Goal: Task Accomplishment & Management: Complete application form

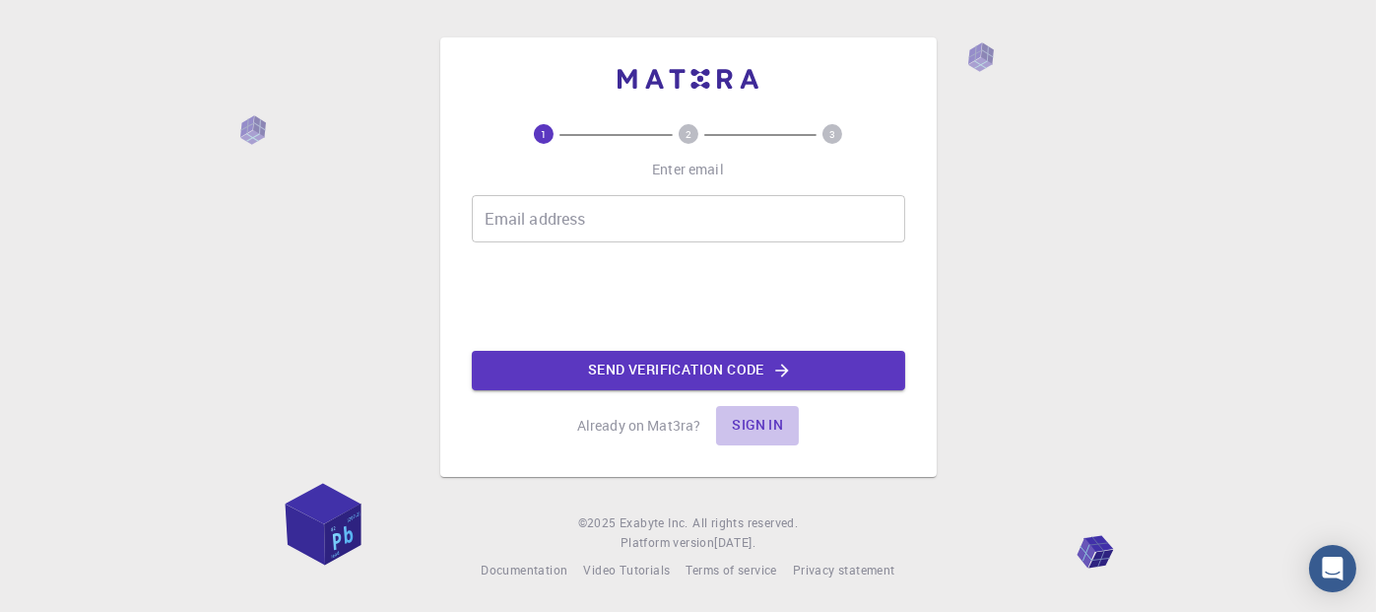
click at [743, 428] on button "Sign in" at bounding box center [757, 425] width 83 height 39
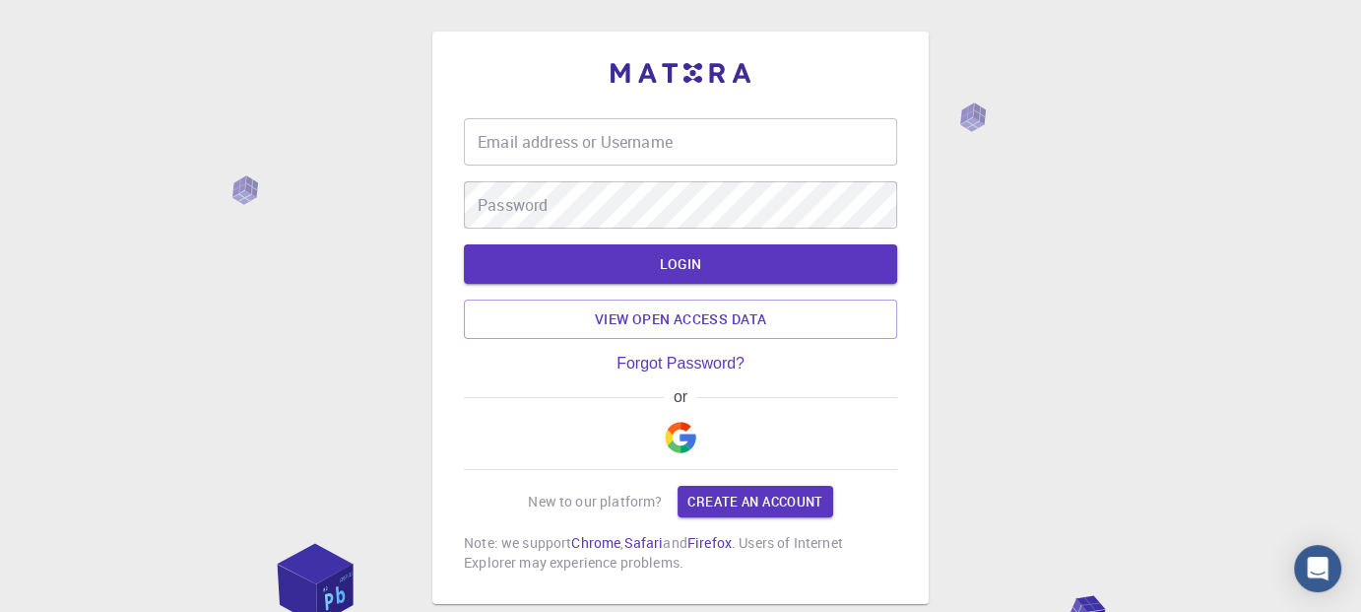
click at [653, 432] on div "or" at bounding box center [680, 429] width 433 height 82
click at [681, 434] on img "button" at bounding box center [681, 438] width 32 height 32
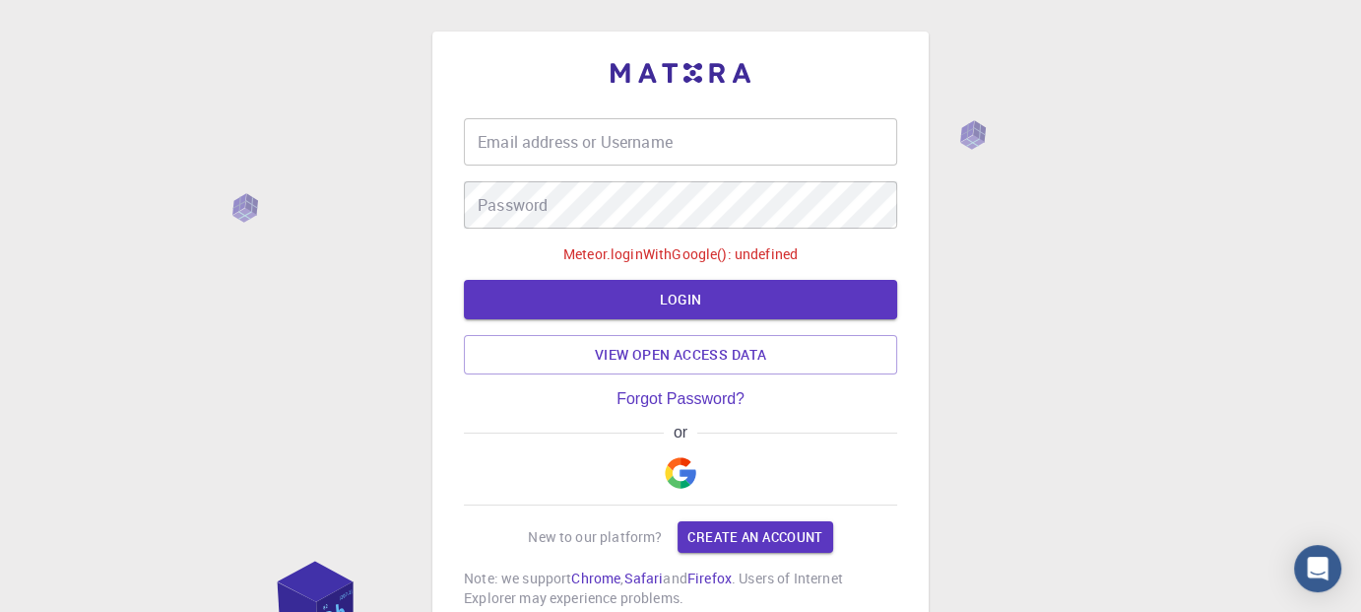
click at [772, 490] on div "or" at bounding box center [680, 465] width 433 height 82
click at [751, 538] on link "Create an account" at bounding box center [755, 537] width 155 height 32
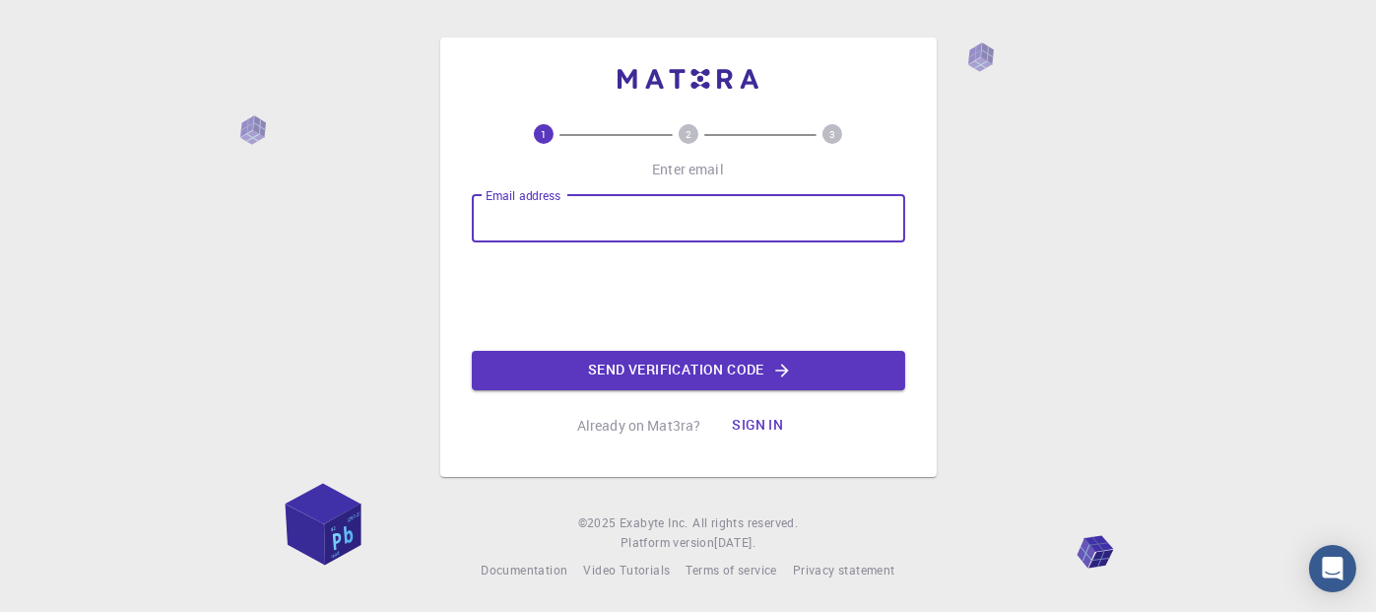
click at [526, 208] on div "Email address Email address" at bounding box center [688, 218] width 433 height 47
type input "[EMAIL_ADDRESS][DOMAIN_NAME]"
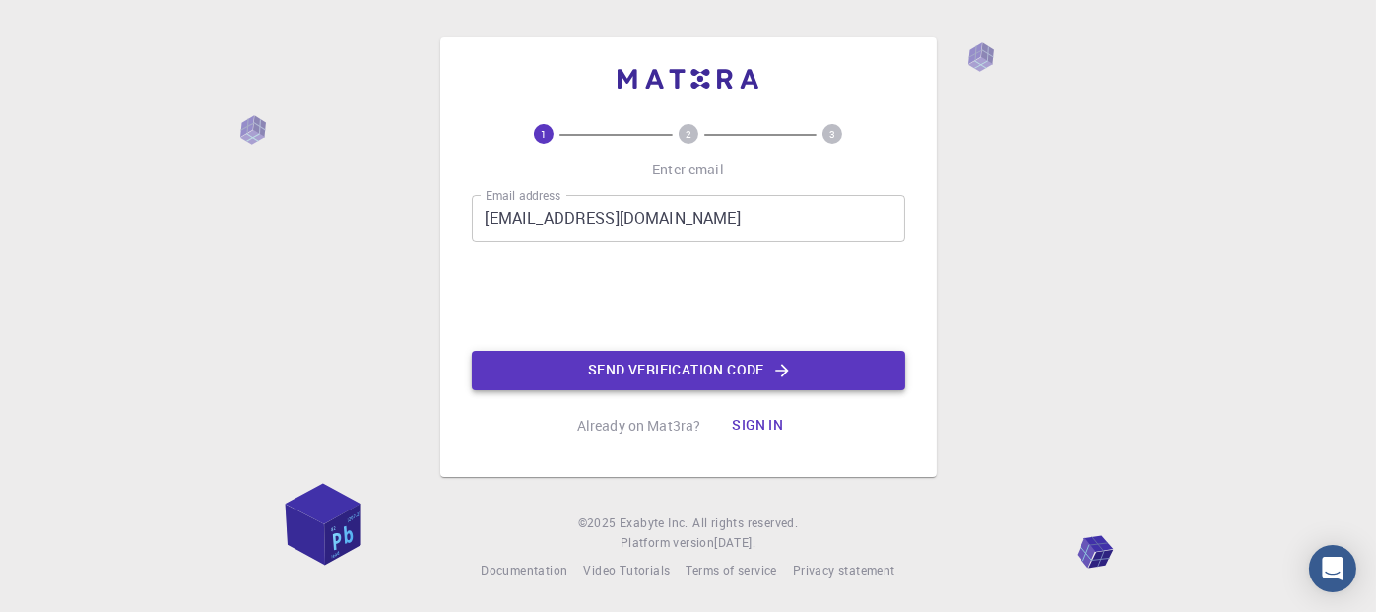
click at [609, 371] on button "Send verification code" at bounding box center [688, 370] width 433 height 39
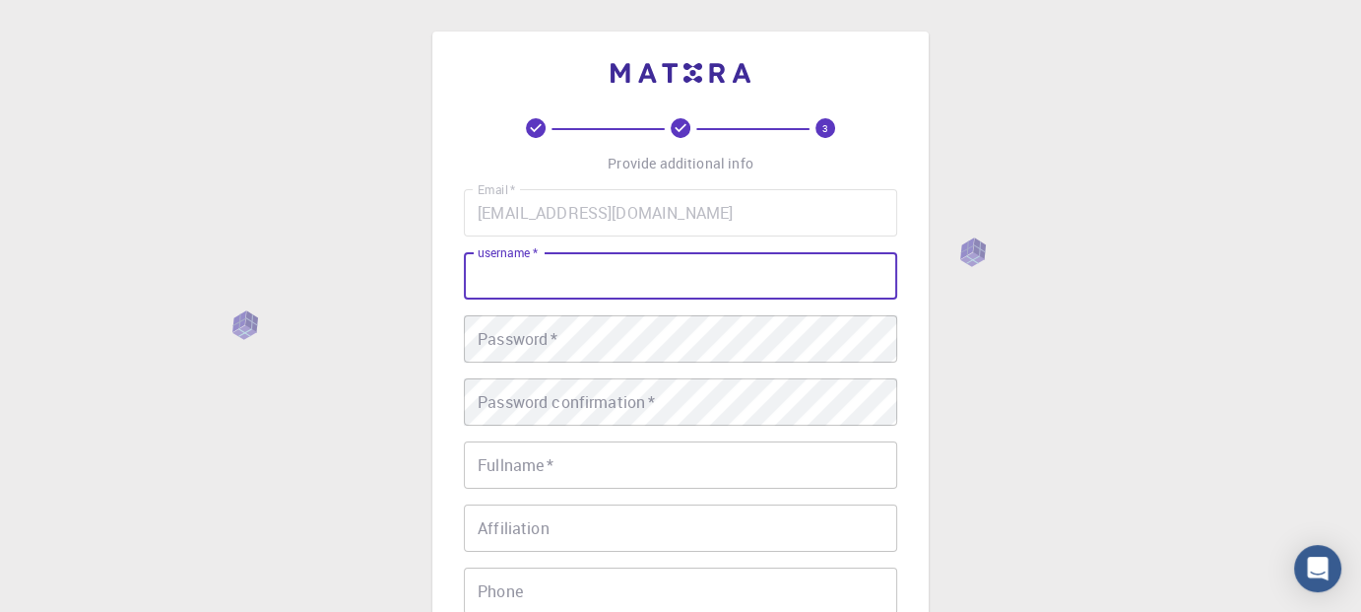
click at [565, 280] on input "username   *" at bounding box center [680, 275] width 433 height 47
type input "Nameless"
click at [548, 345] on div "Password   * Password   *" at bounding box center [680, 338] width 433 height 47
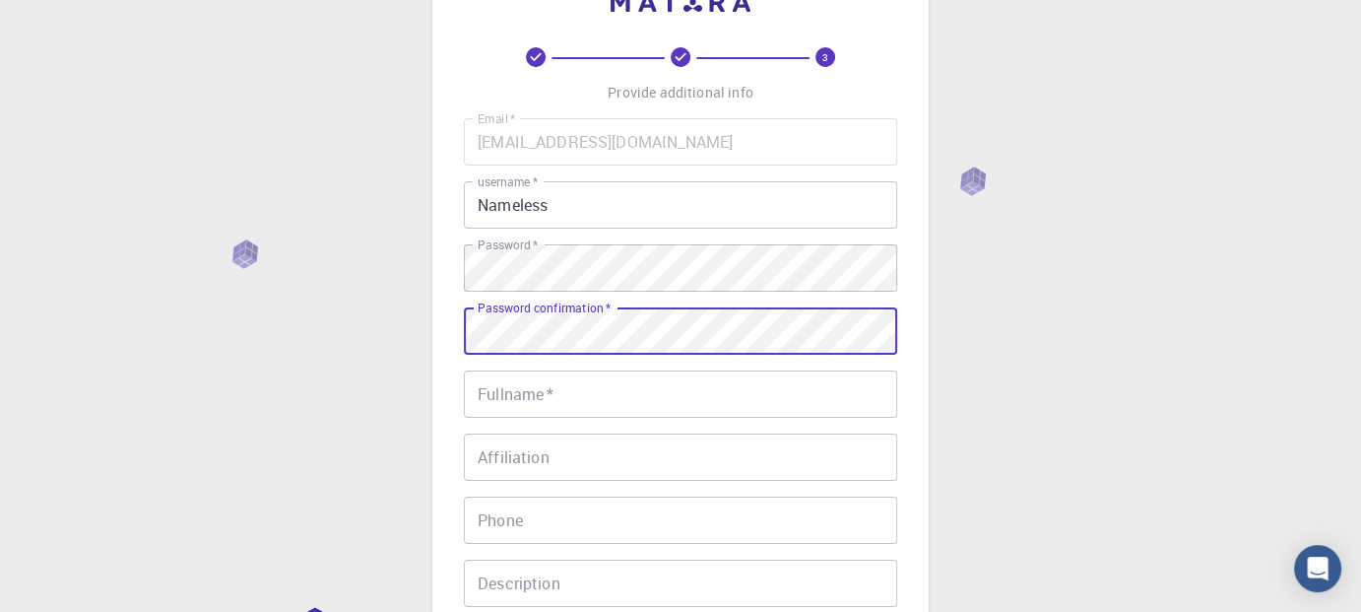
scroll to position [73, 0]
click at [552, 409] on input "Fullname   *" at bounding box center [680, 391] width 433 height 47
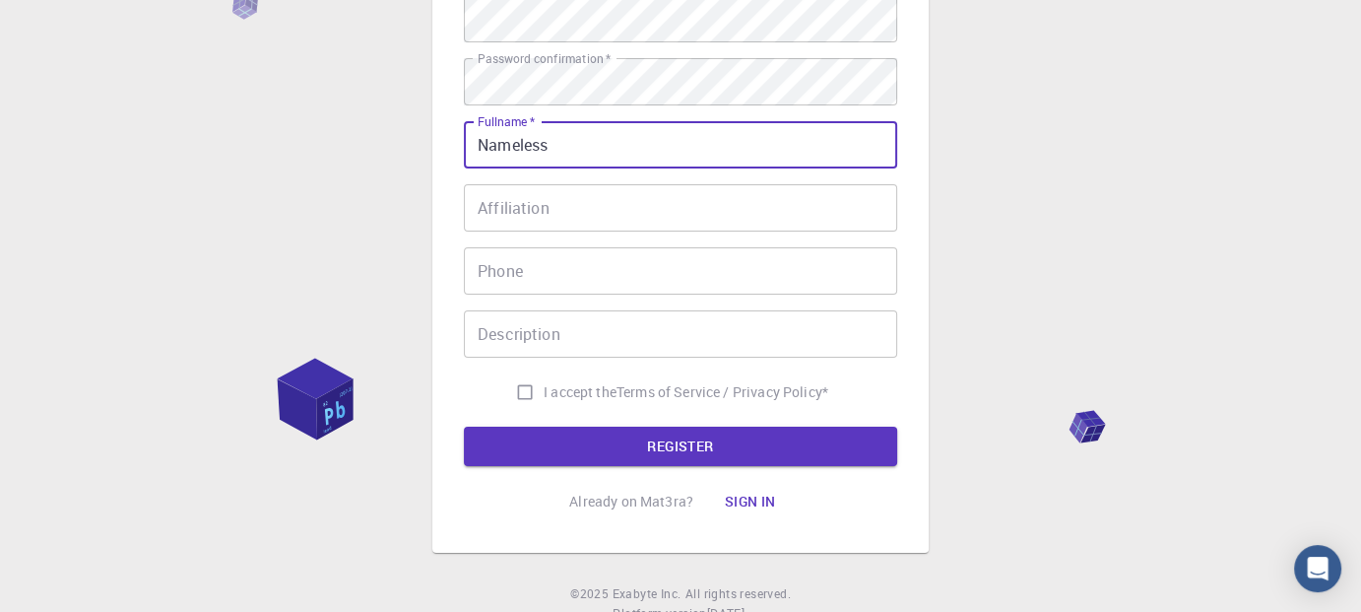
scroll to position [322, 0]
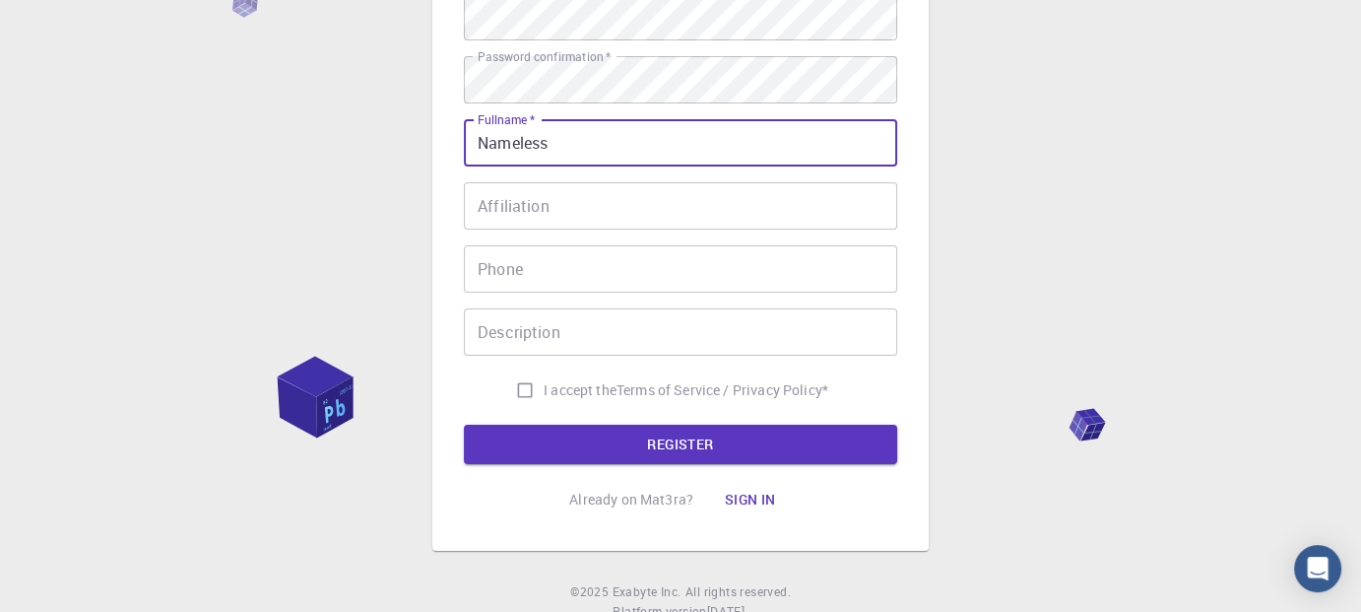
type input "Nameless"
click at [520, 384] on input "I accept the Terms of Service / Privacy Policy *" at bounding box center [524, 389] width 37 height 37
checkbox input "true"
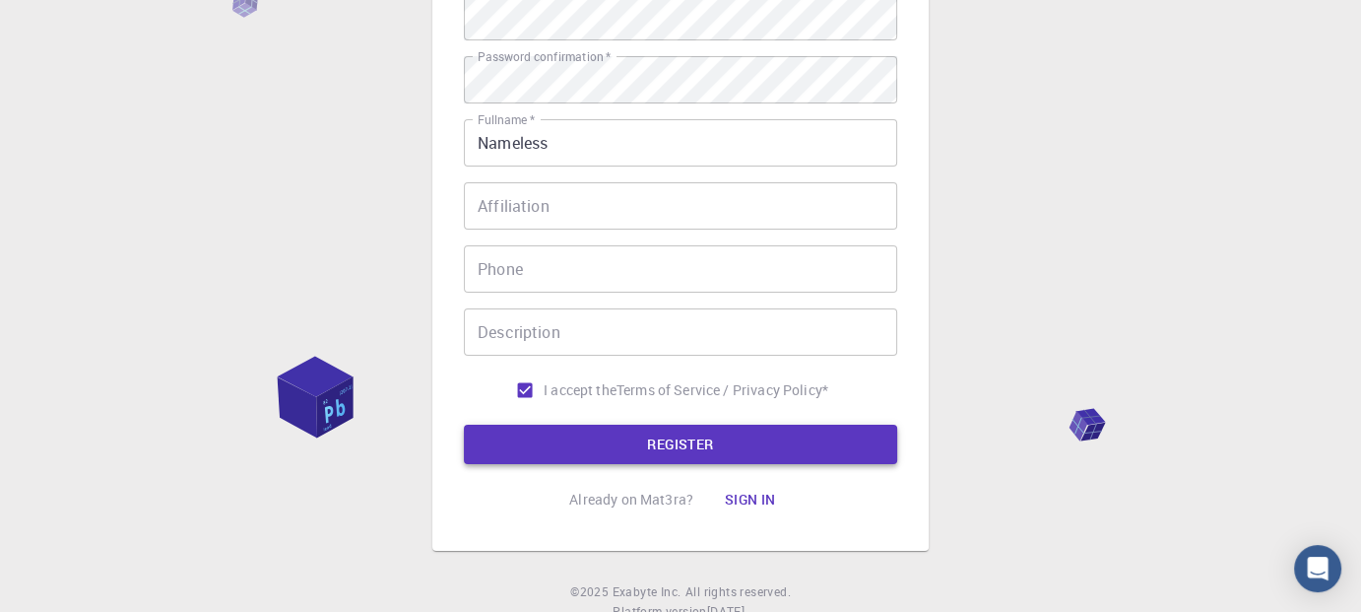
click at [562, 442] on button "REGISTER" at bounding box center [680, 444] width 433 height 39
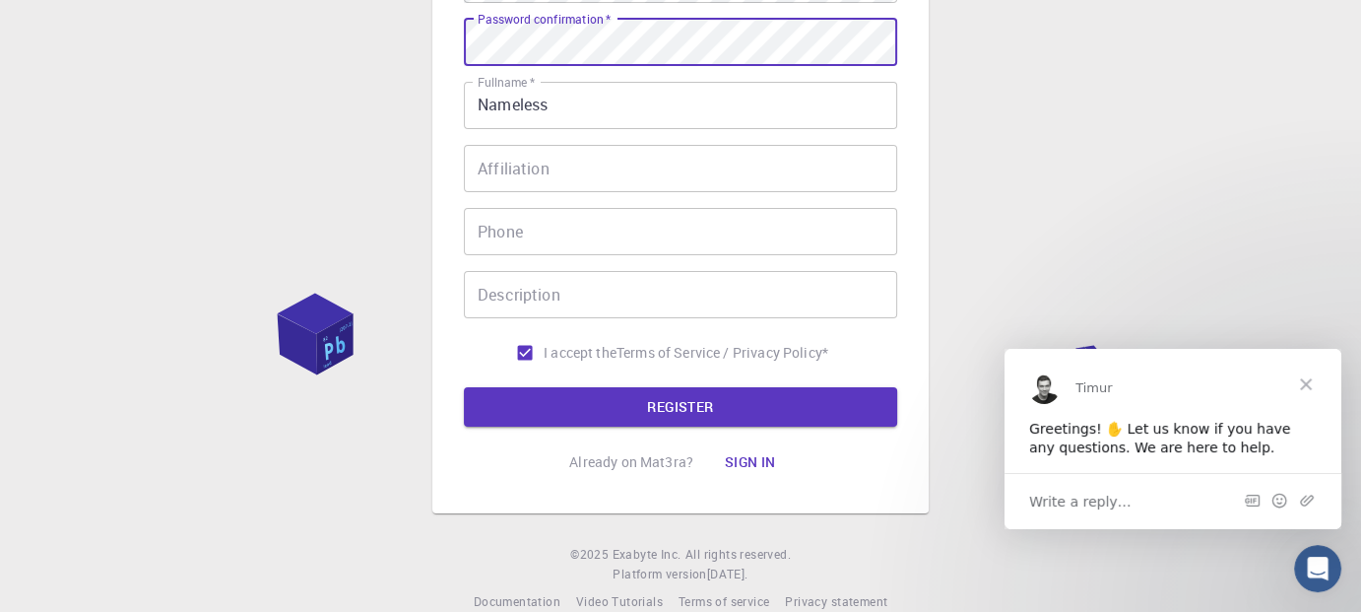
scroll to position [443, 0]
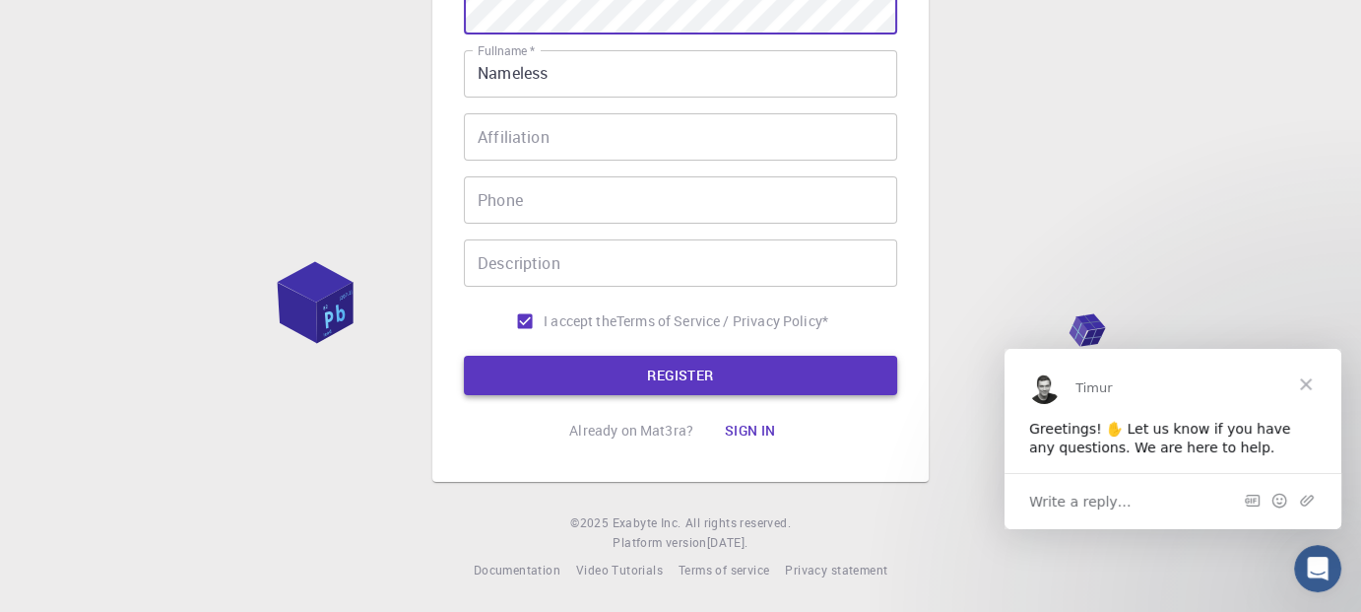
click at [563, 371] on button "REGISTER" at bounding box center [680, 375] width 433 height 39
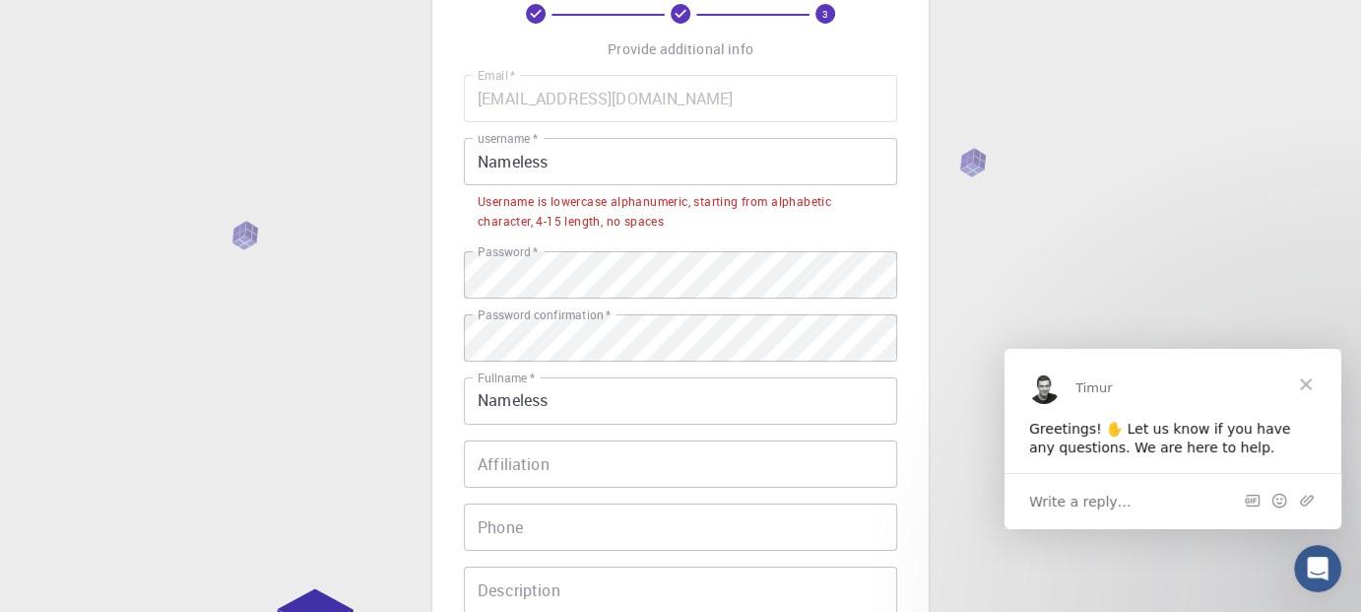
scroll to position [0, 0]
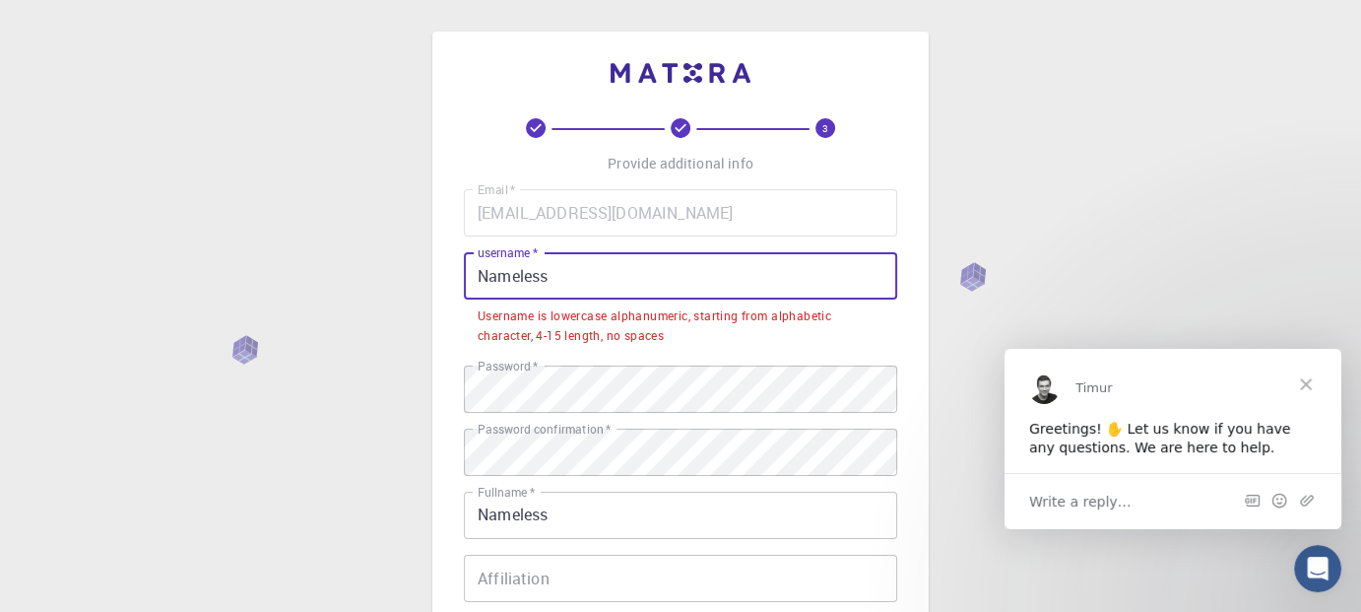
click at [601, 280] on input "Nameless" at bounding box center [680, 275] width 433 height 47
click at [489, 279] on input "Nameless" at bounding box center [680, 275] width 433 height 47
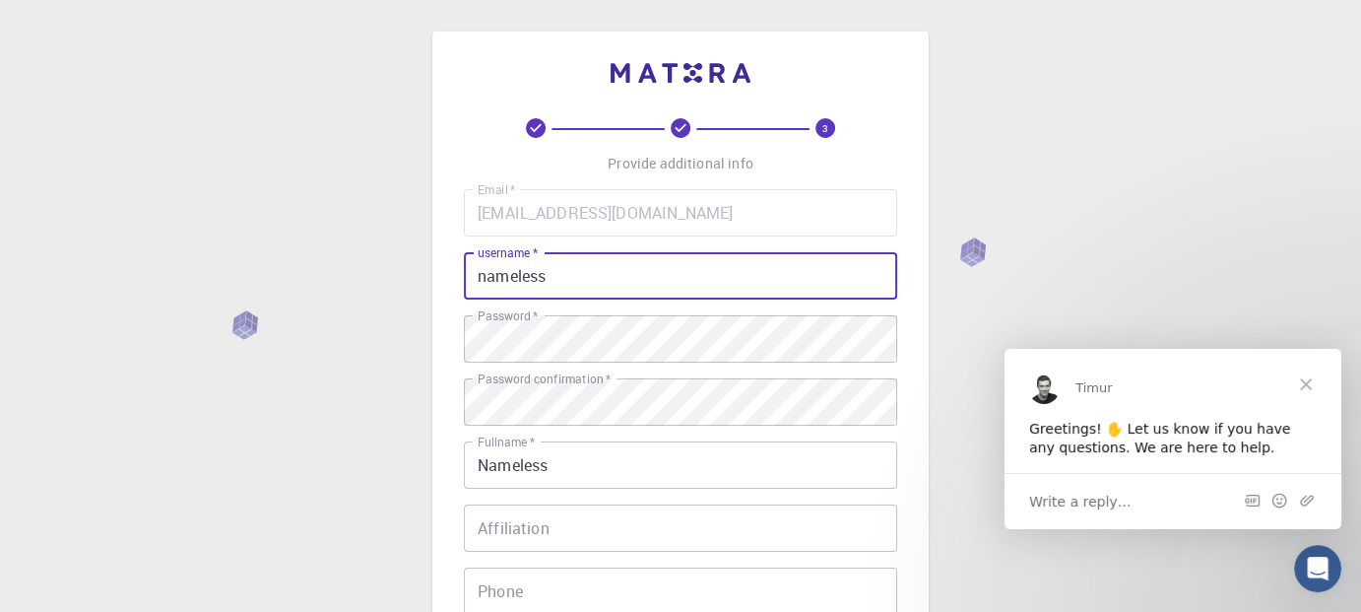
click at [555, 282] on input "nameless" at bounding box center [680, 275] width 433 height 47
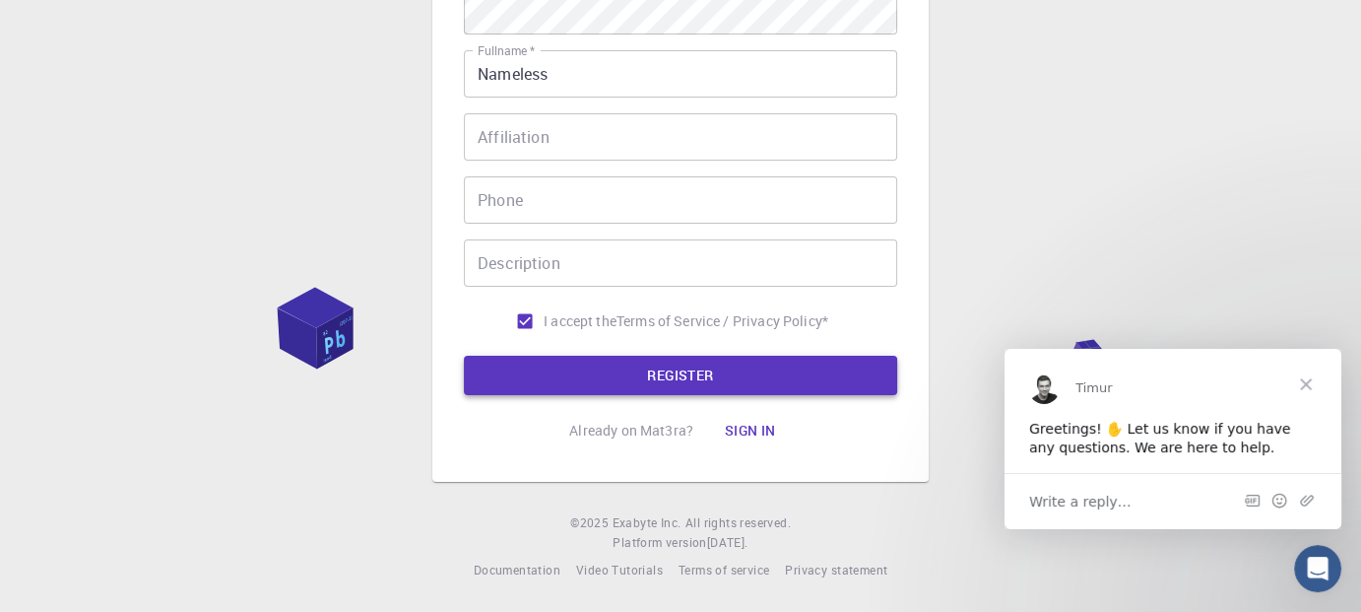
scroll to position [392, 0]
type input "nameless"
click at [556, 370] on button "REGISTER" at bounding box center [680, 375] width 433 height 39
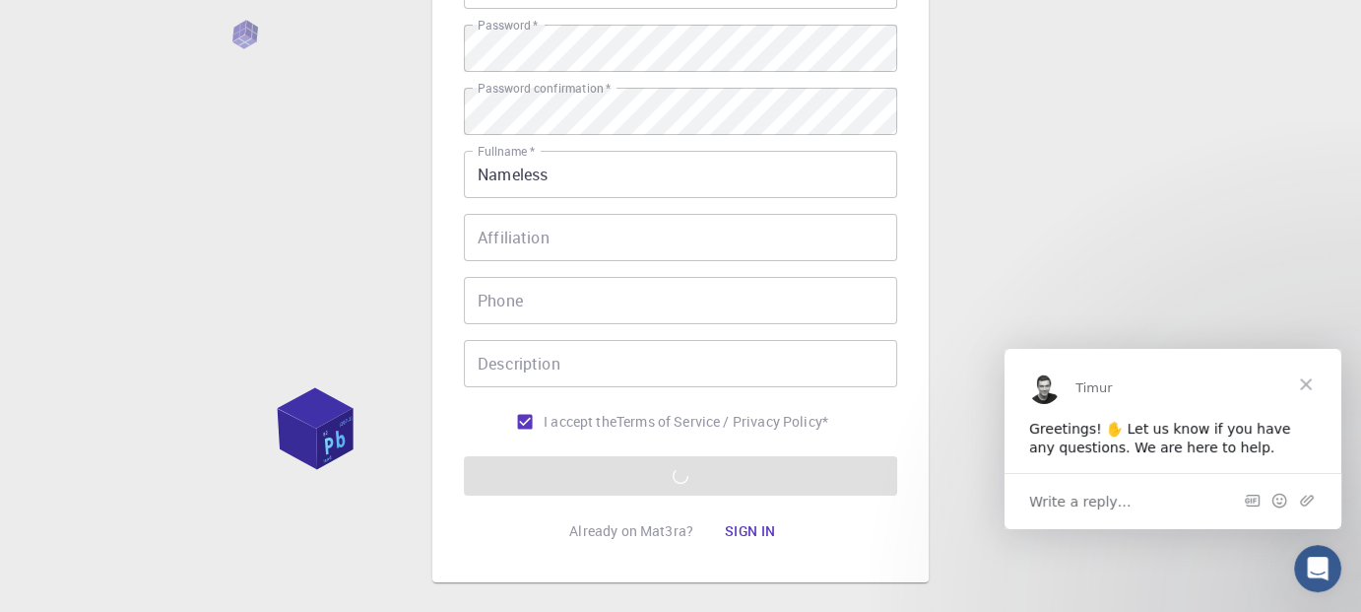
scroll to position [393, 0]
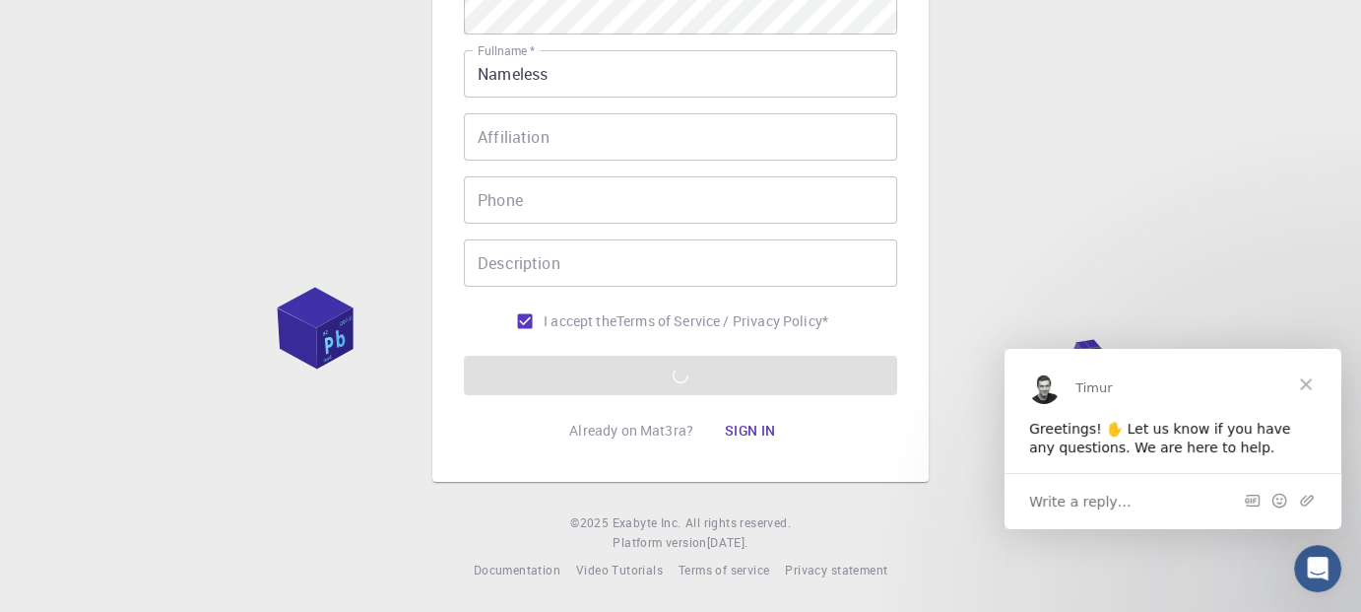
click at [1309, 371] on span "Close" at bounding box center [1306, 383] width 71 height 71
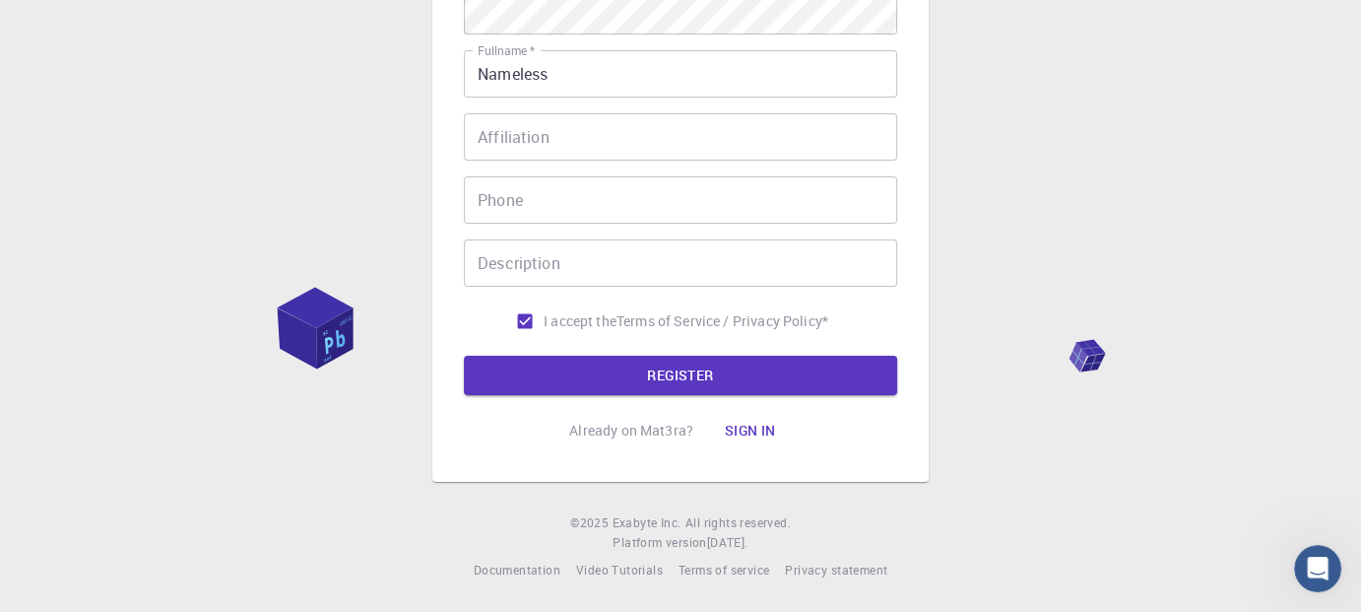
click at [1077, 363] on div "3 Provide additional info Email   * [EMAIL_ADDRESS][DOMAIN_NAME] Email   * user…" at bounding box center [680, 110] width 1361 height 1003
click at [1084, 359] on div "3 Provide additional info Email   * [EMAIL_ADDRESS][DOMAIN_NAME] Email   * user…" at bounding box center [680, 110] width 1361 height 1003
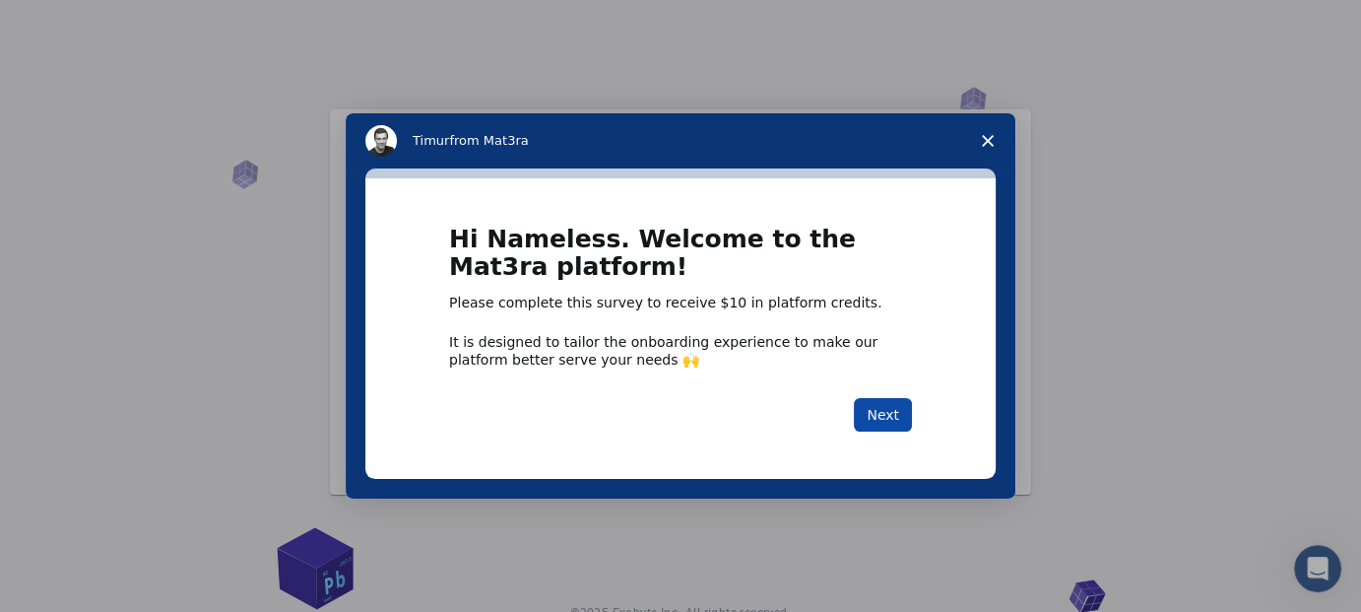
click at [867, 403] on button "Next" at bounding box center [883, 414] width 58 height 33
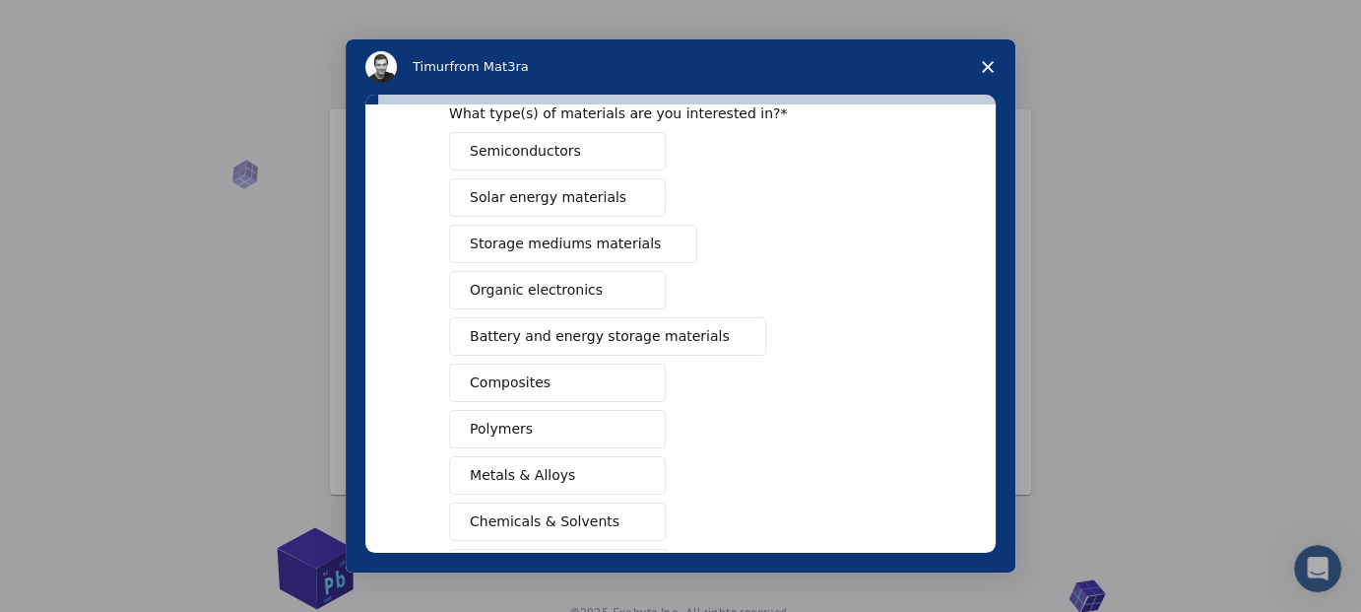
scroll to position [99, 0]
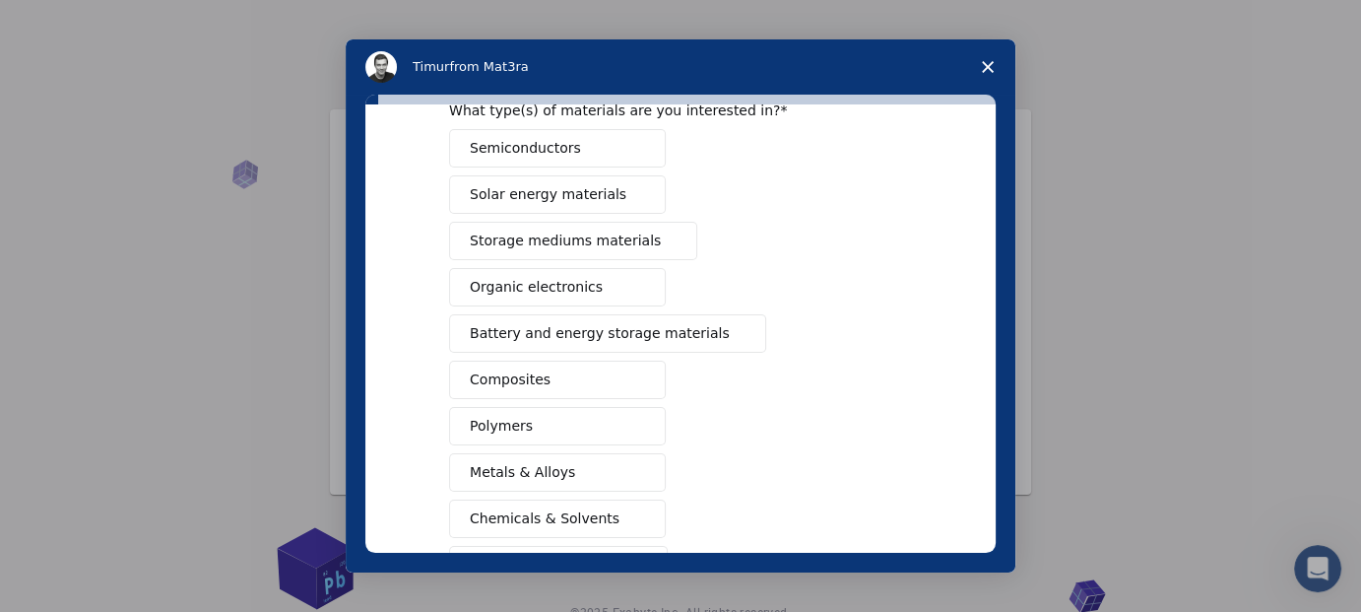
click at [615, 150] on button "Semiconductors" at bounding box center [557, 148] width 217 height 38
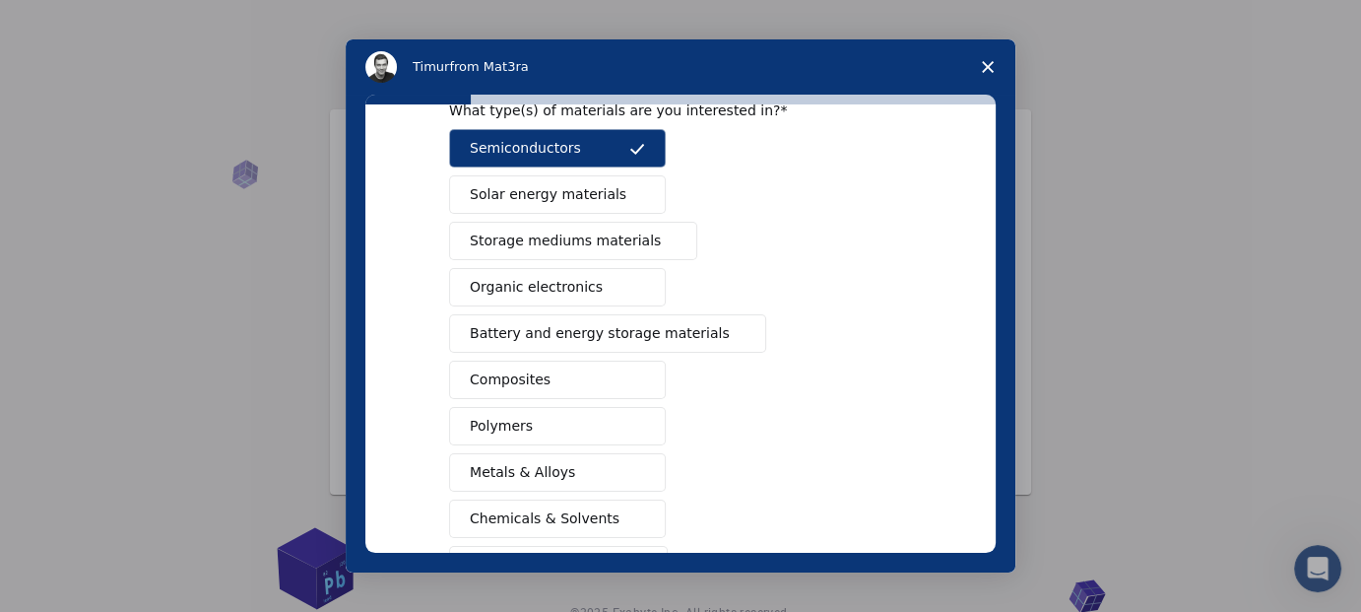
click at [614, 186] on button "Solar energy materials" at bounding box center [557, 194] width 217 height 38
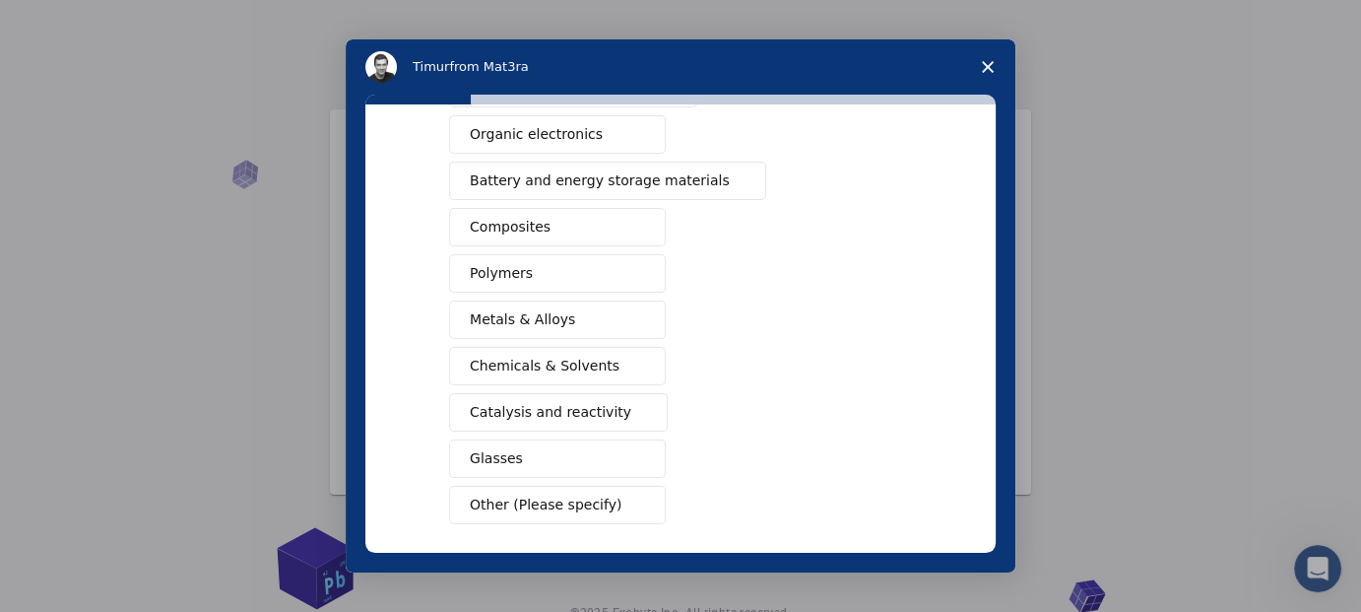
scroll to position [251, 0]
click at [584, 358] on span "Chemicals & Solvents" at bounding box center [545, 367] width 150 height 21
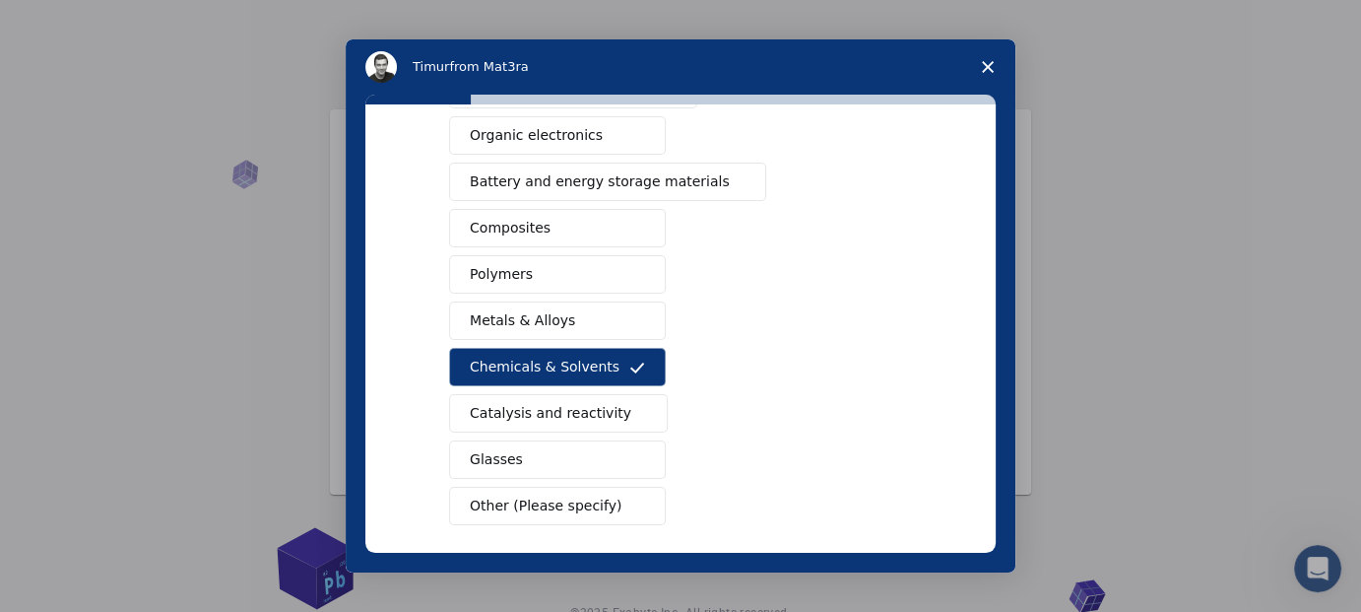
scroll to position [332, 0]
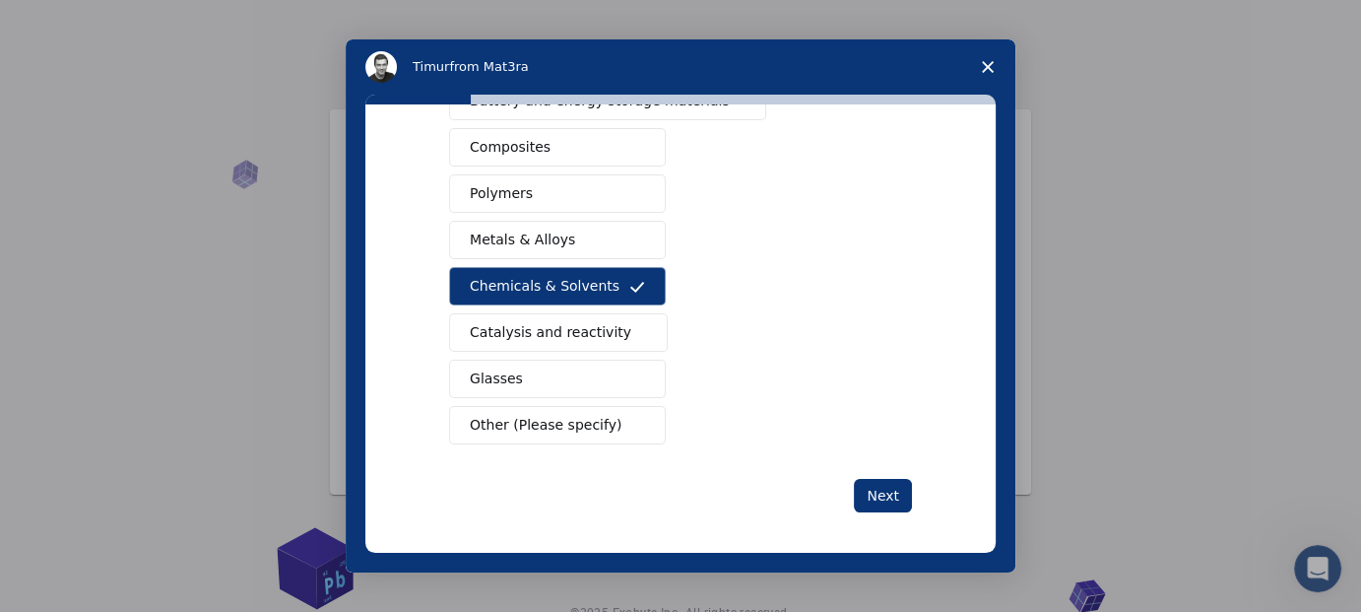
click at [553, 388] on button "Glasses" at bounding box center [557, 379] width 217 height 38
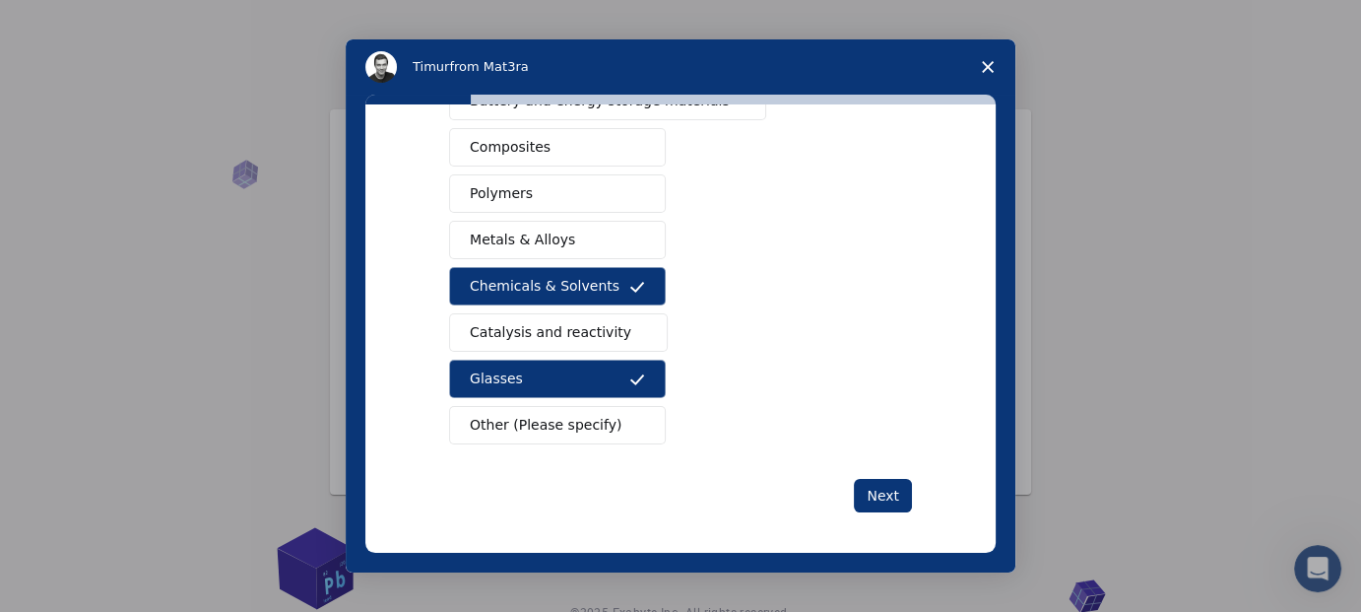
click at [575, 351] on div "Semiconductors Solar energy materials Storage mediums materials Organic electro…" at bounding box center [680, 171] width 463 height 548
click at [581, 342] on button "Catalysis and reactivity" at bounding box center [558, 332] width 219 height 38
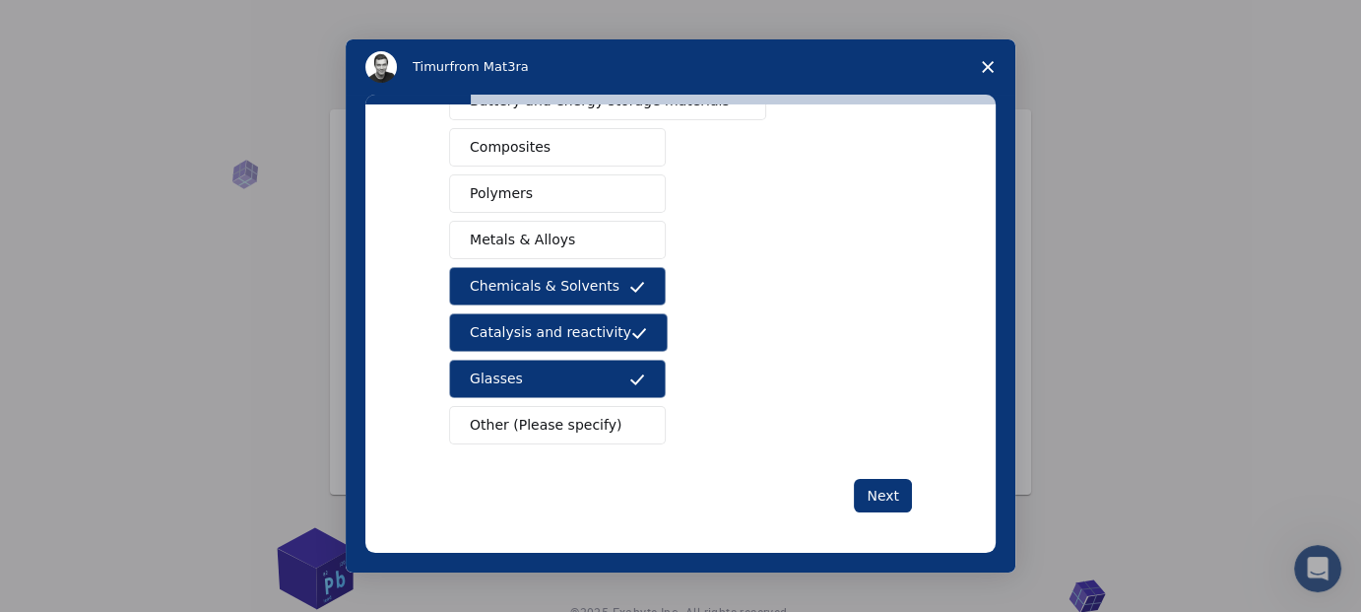
click at [573, 228] on button "Metals & Alloys" at bounding box center [557, 240] width 217 height 38
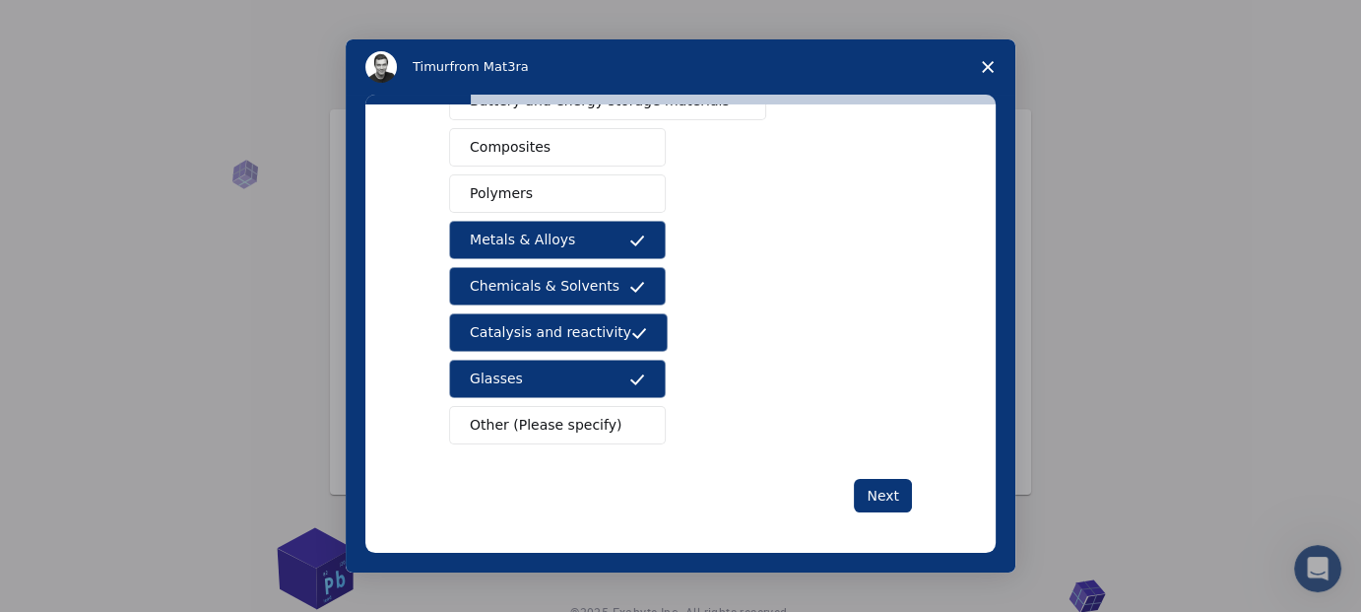
click at [580, 194] on button "Polymers" at bounding box center [557, 193] width 217 height 38
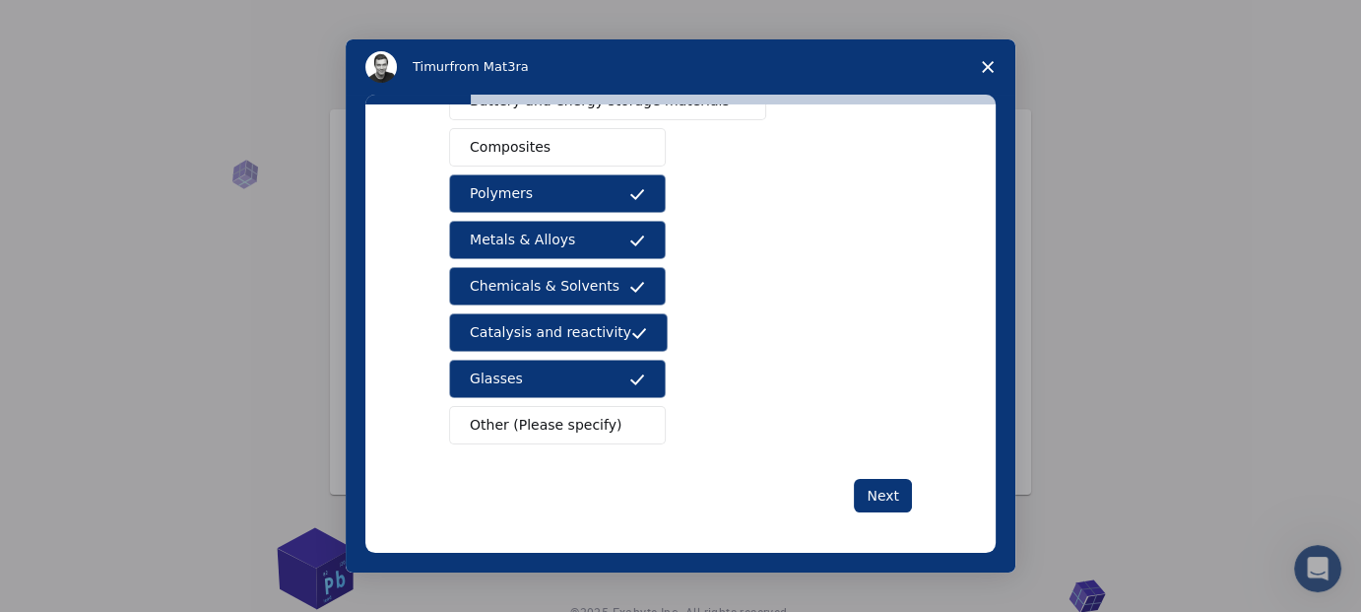
click at [584, 140] on button "Composites" at bounding box center [557, 147] width 217 height 38
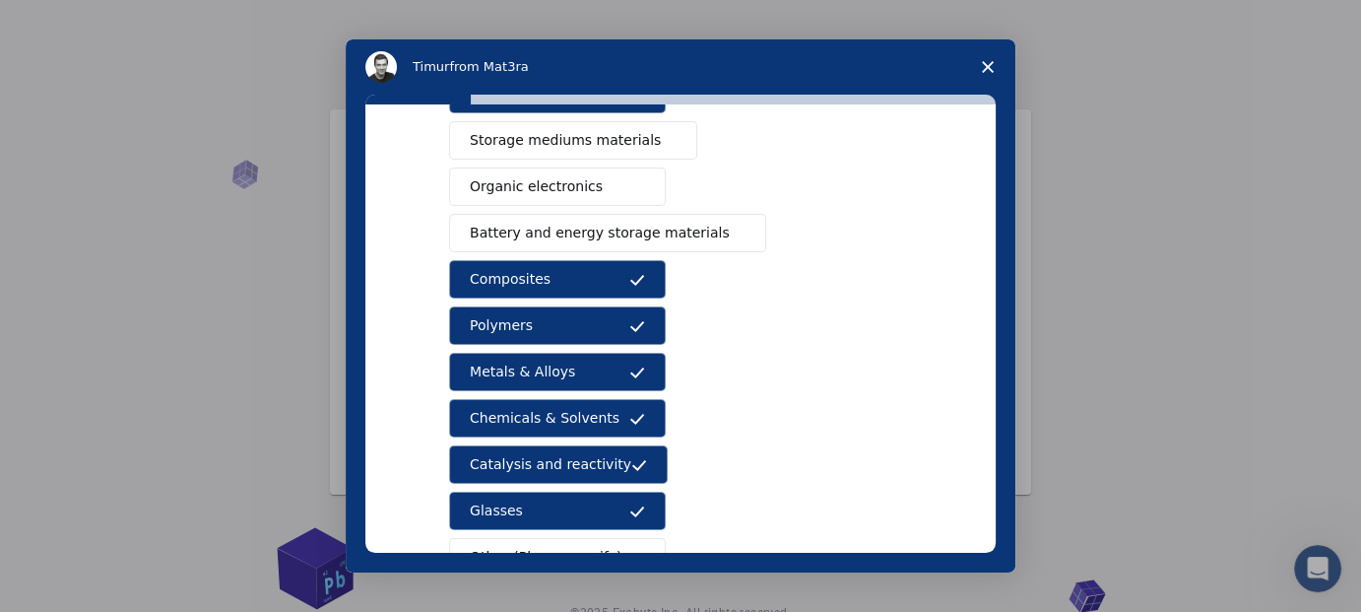
scroll to position [158, 0]
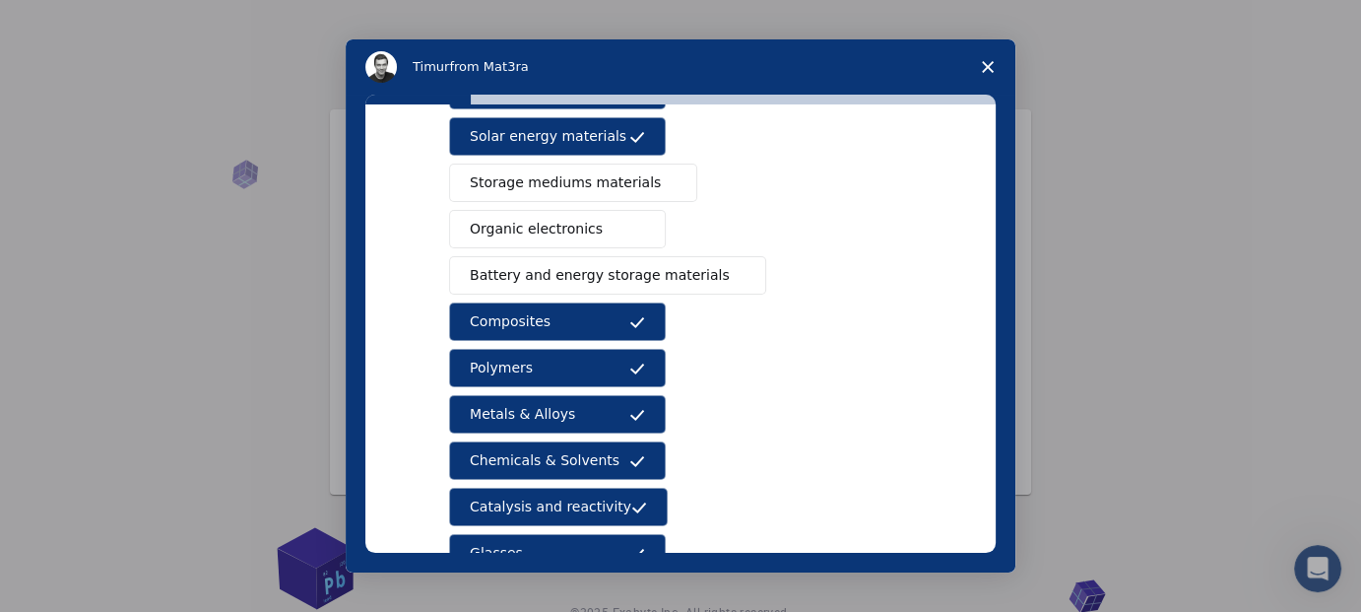
click at [596, 266] on span "Battery and energy storage materials" at bounding box center [600, 275] width 260 height 21
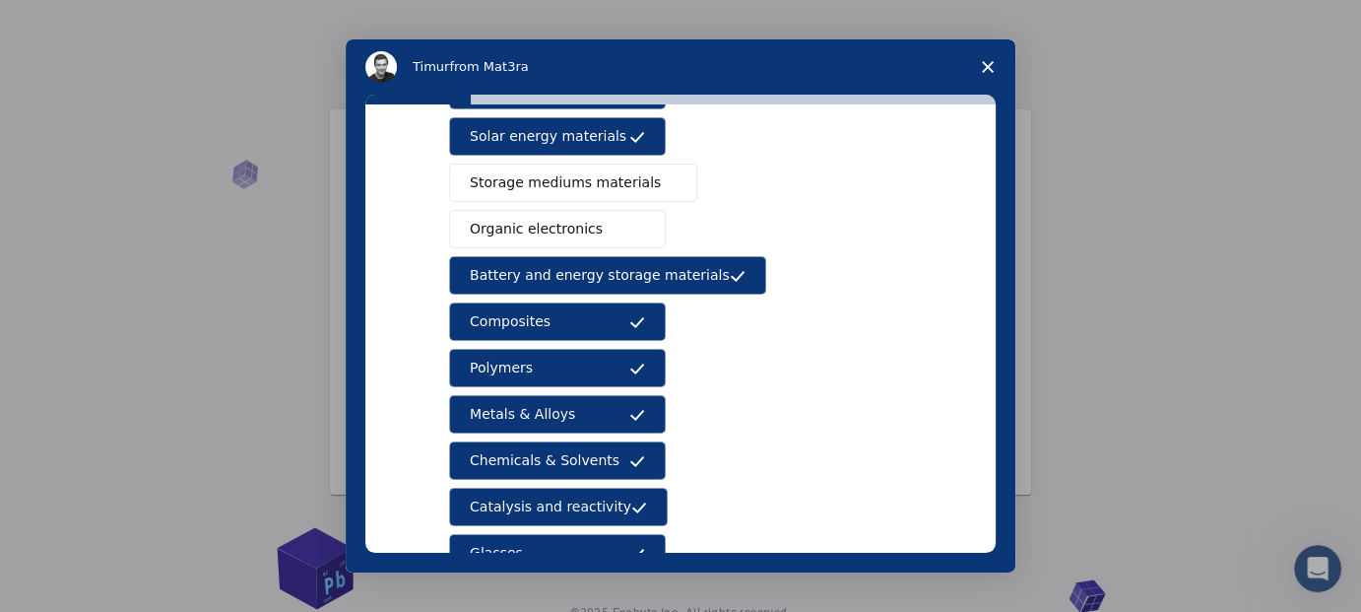
click at [591, 224] on button "Organic electronics" at bounding box center [557, 229] width 217 height 38
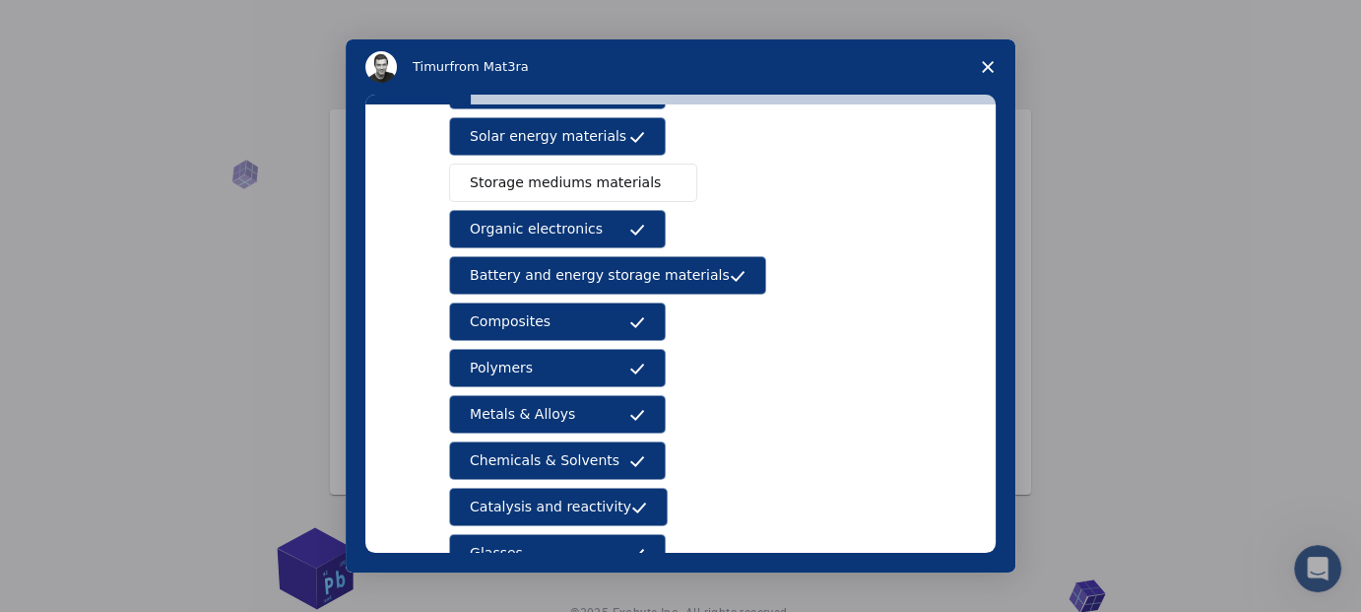
click at [593, 165] on button "Storage mediums materials" at bounding box center [573, 183] width 248 height 38
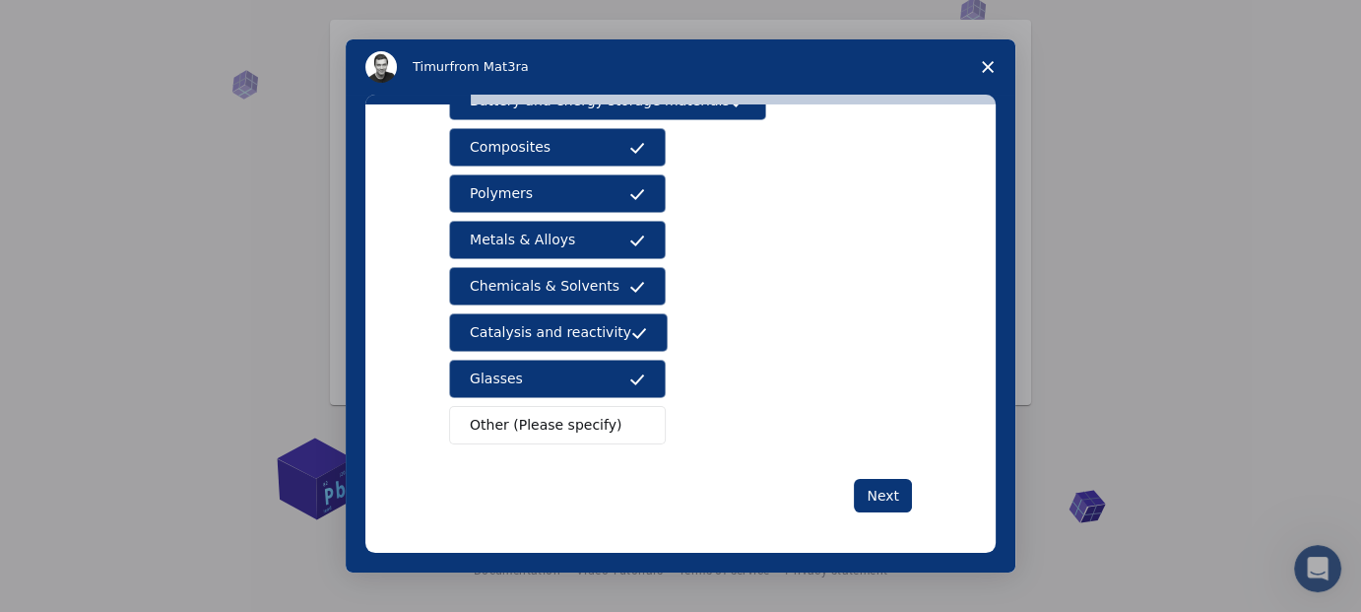
scroll to position [91, 0]
click at [885, 488] on button "Next" at bounding box center [883, 495] width 58 height 33
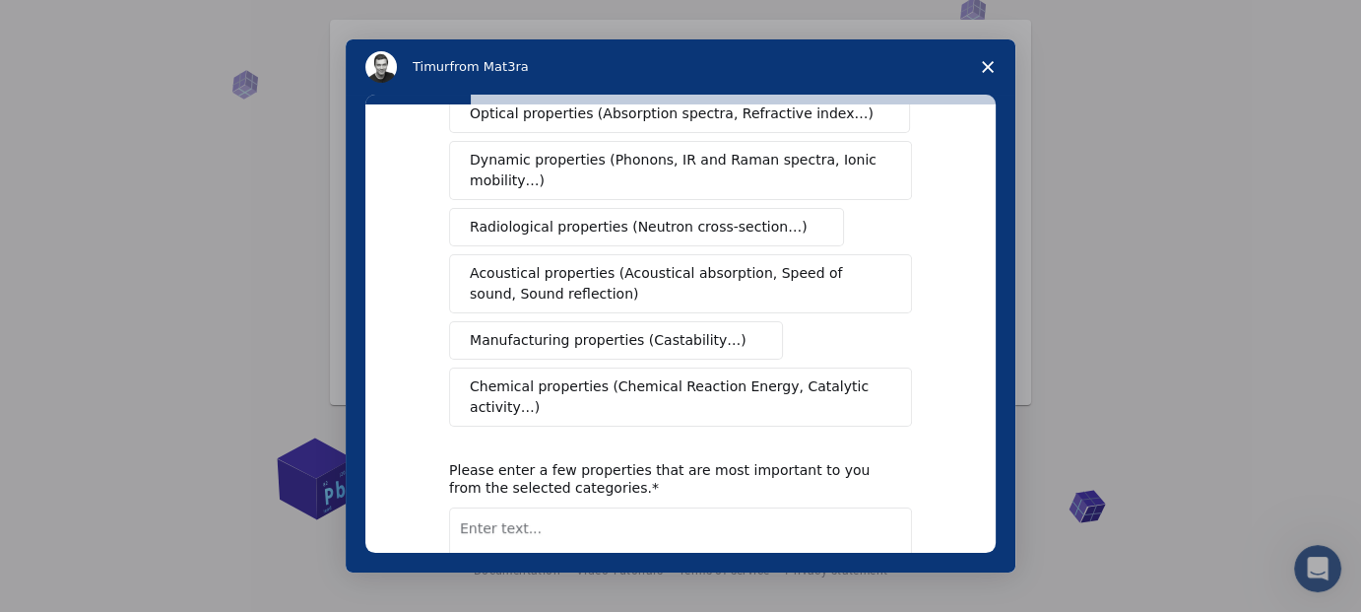
scroll to position [0, 0]
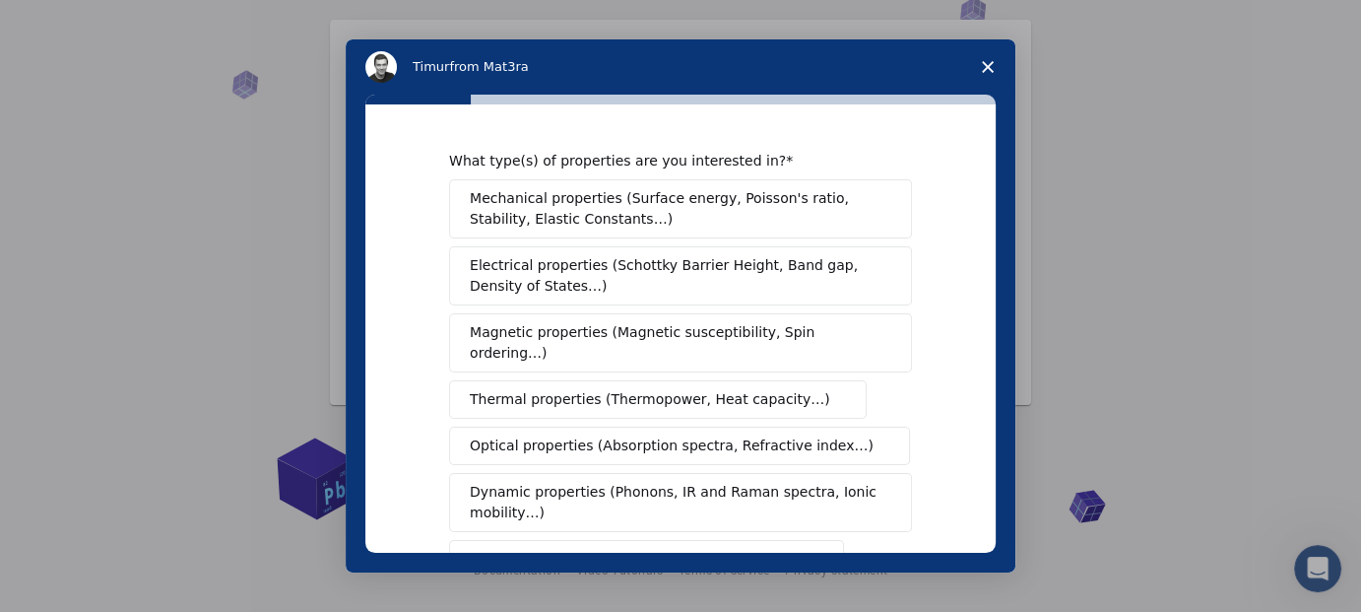
click at [711, 191] on span "Mechanical properties (Surface energy, Poisson's ratio, Stability, Elastic Cons…" at bounding box center [675, 208] width 411 height 41
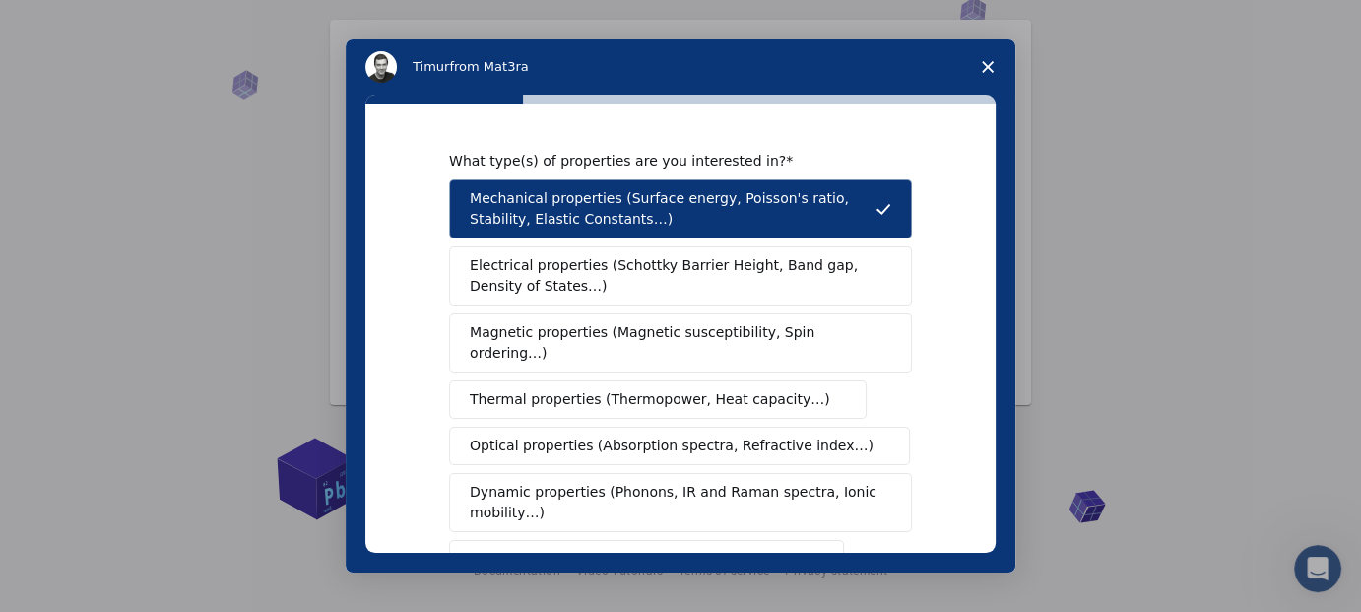
click at [713, 269] on span "Electrical properties (Schottky Barrier Height, Band gap, Density of States…)" at bounding box center [675, 275] width 410 height 41
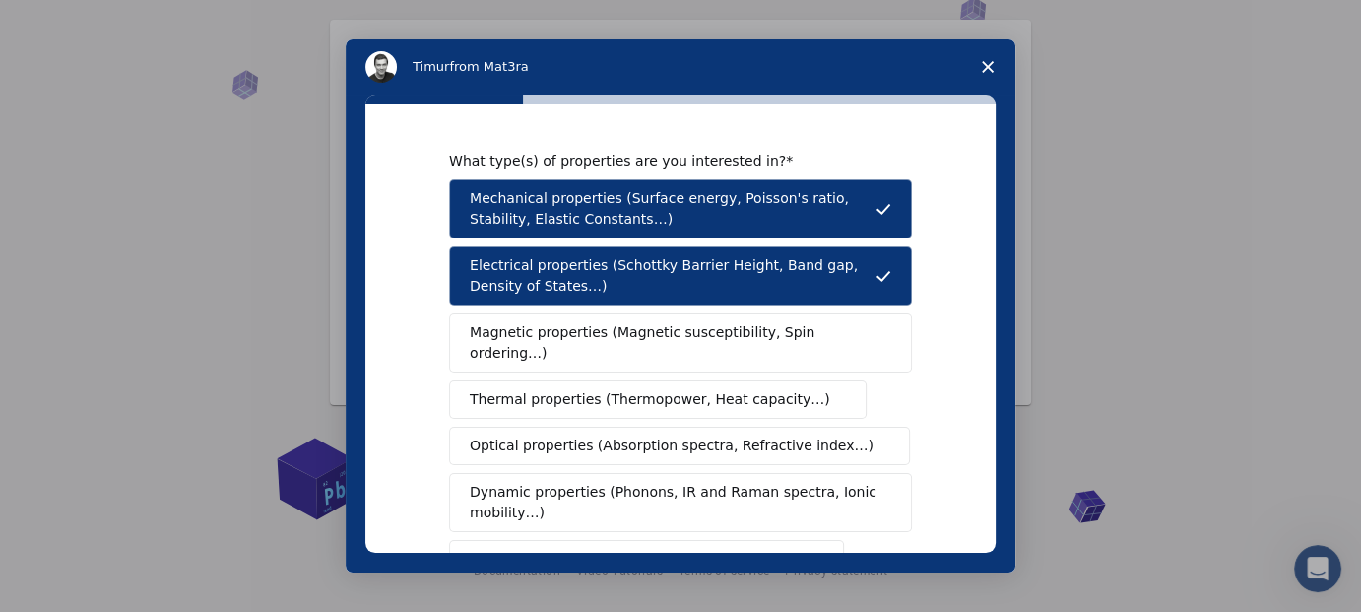
click at [689, 328] on span "Magnetic properties (Magnetic susceptibility, Spin ordering…)" at bounding box center [673, 342] width 407 height 41
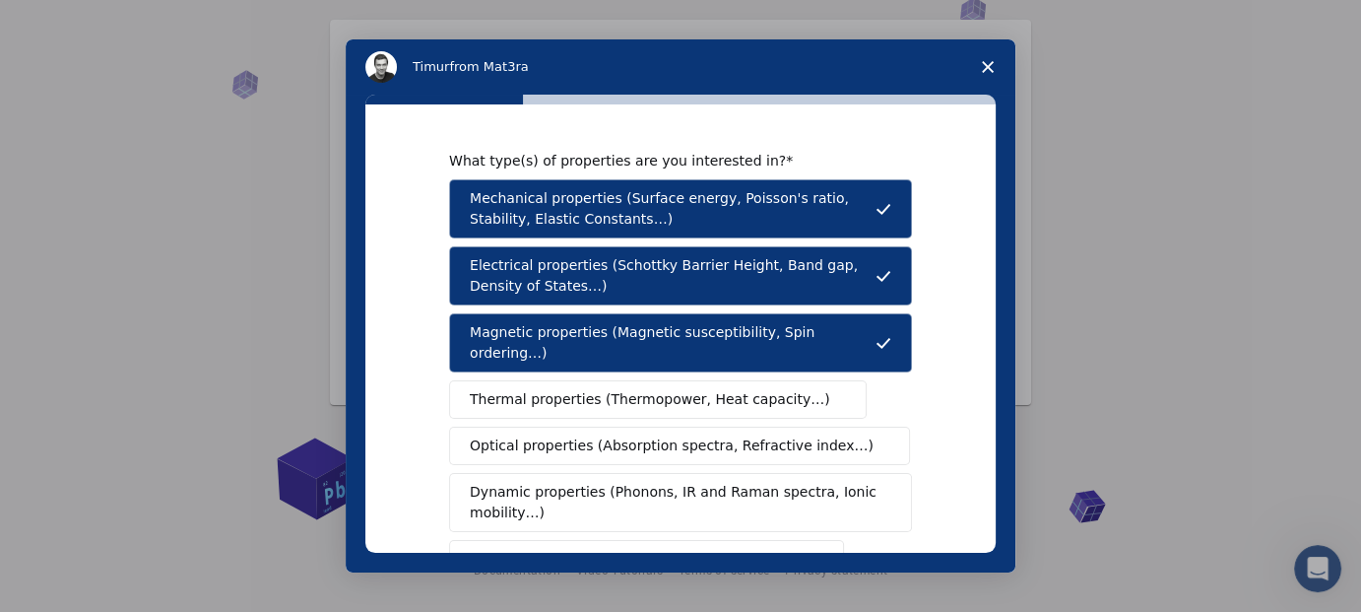
click at [682, 380] on button "Thermal properties (Thermopower, Heat capacity…)" at bounding box center [658, 399] width 418 height 38
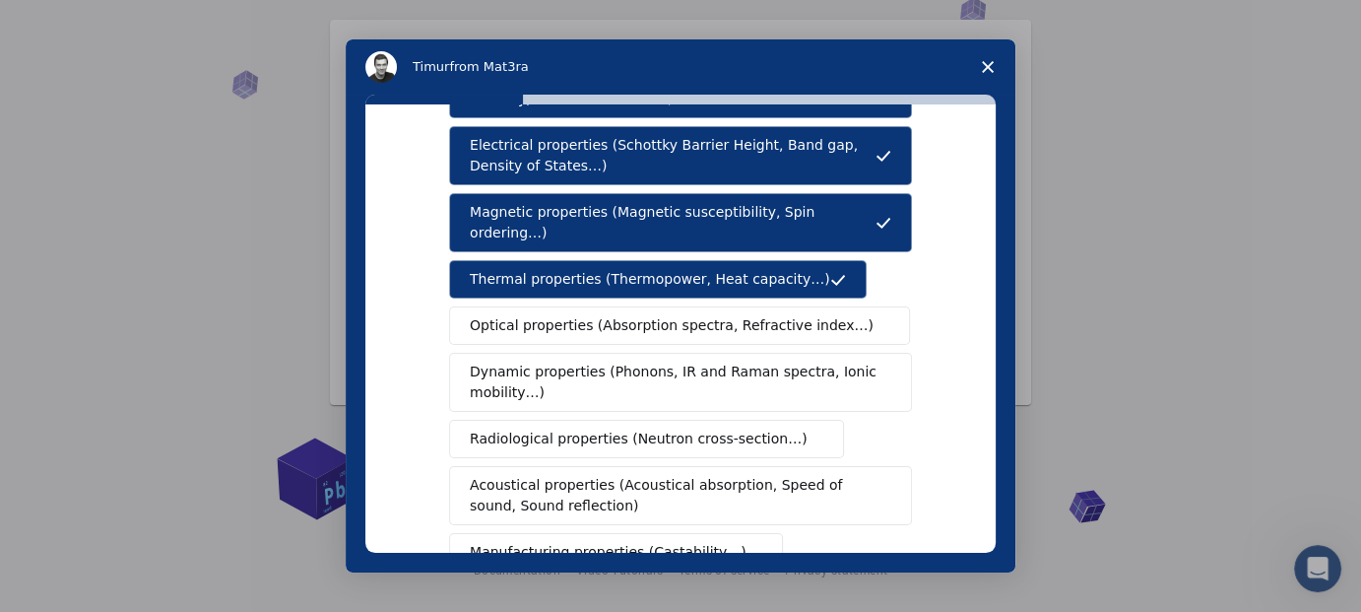
scroll to position [223, 0]
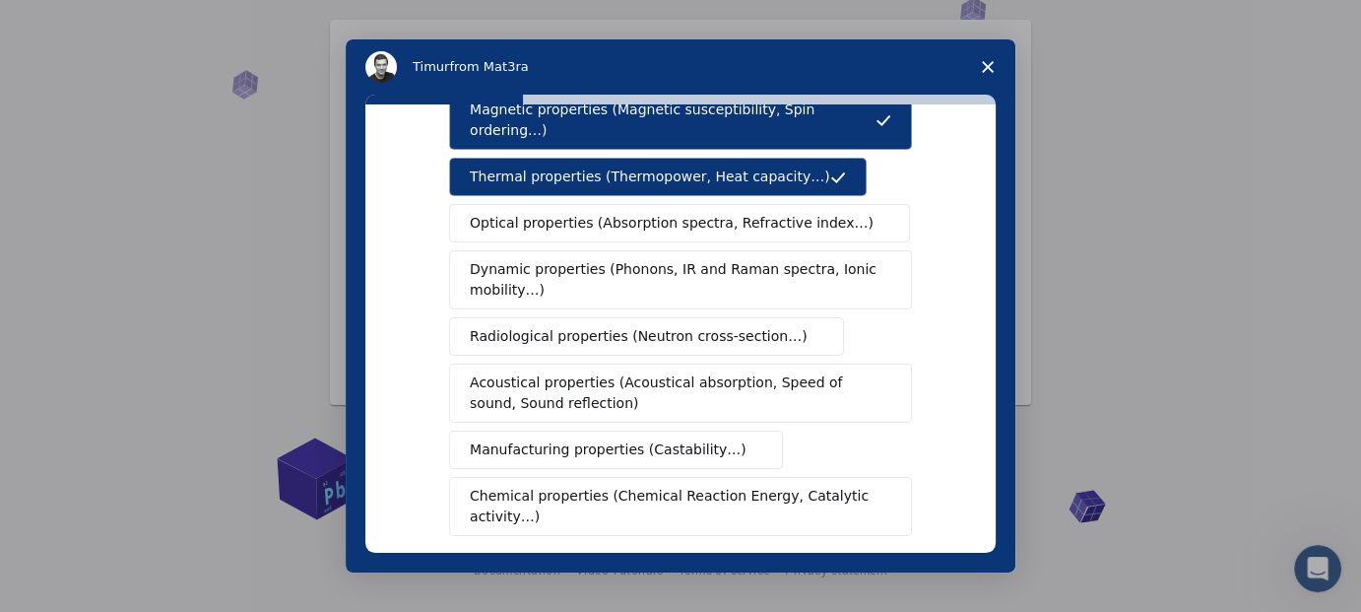
click at [646, 213] on span "Optical properties (Absorption spectra, Refractive index…)" at bounding box center [672, 223] width 404 height 21
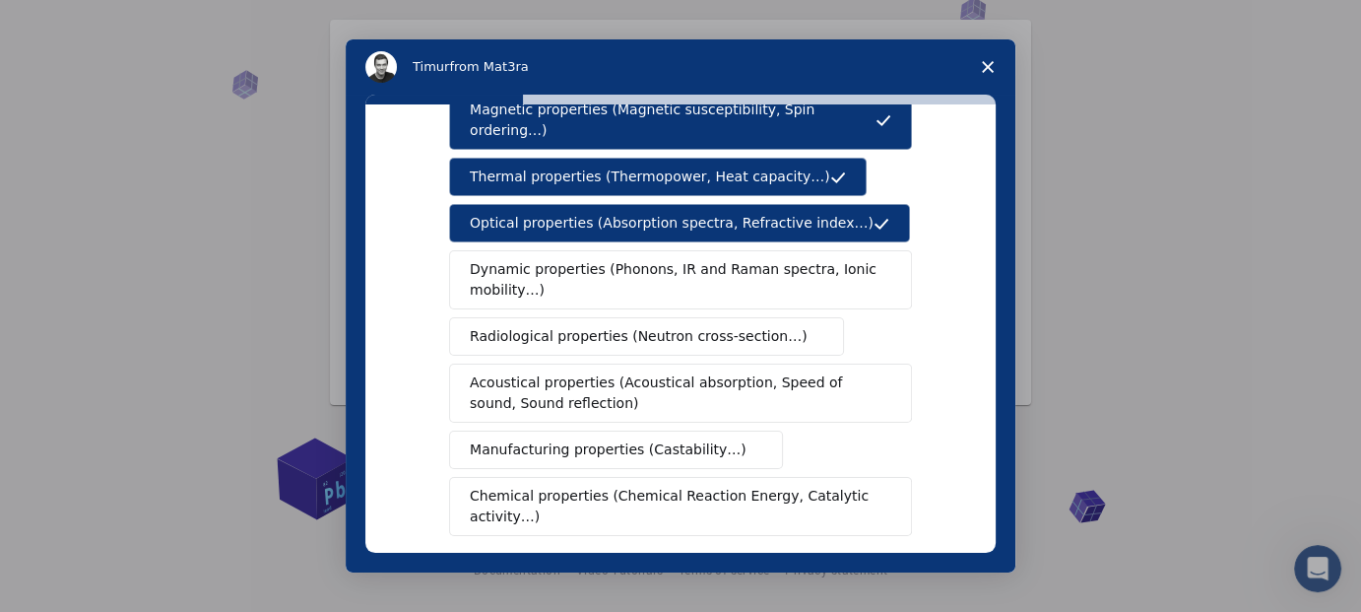
click at [640, 259] on span "Dynamic properties (Phonons, IR and Raman spectra, Ionic mobility…)" at bounding box center [674, 279] width 409 height 41
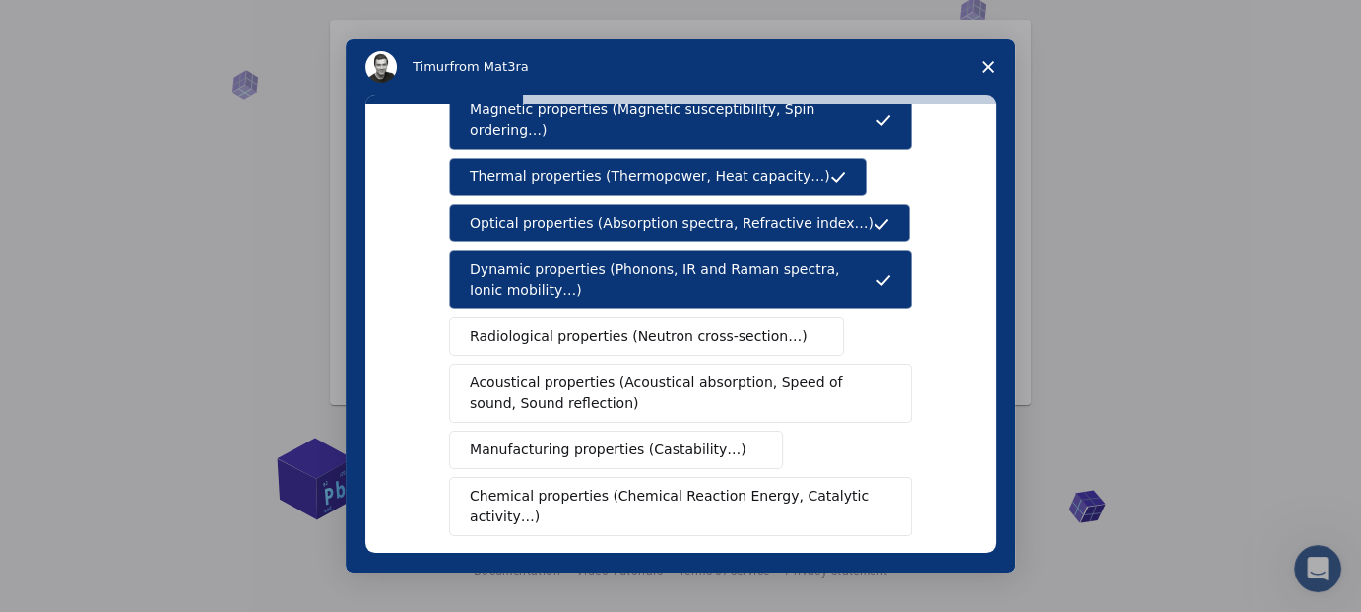
click at [630, 326] on span "Radiological properties (Neutron cross-section…)" at bounding box center [639, 336] width 338 height 21
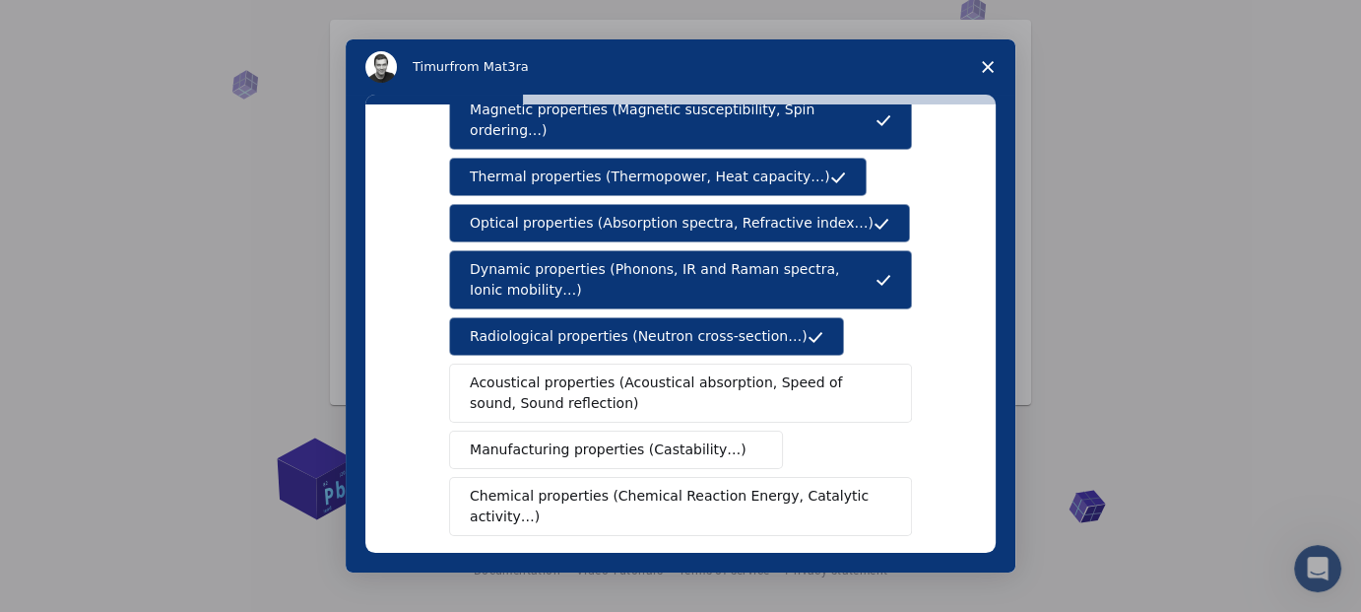
click at [623, 372] on span "Acoustical properties (Acoustical absorption, Speed of sound, Sound reflection)" at bounding box center [675, 392] width 410 height 41
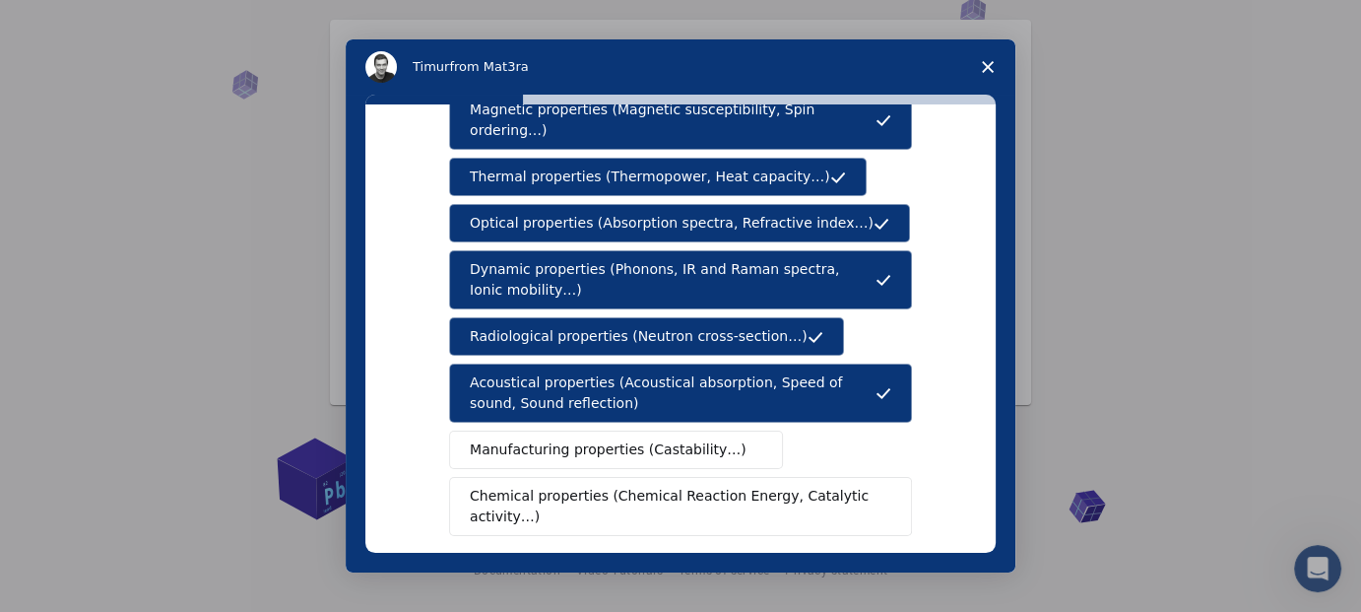
click at [599, 439] on span "Manufacturing properties (Castability…)" at bounding box center [608, 449] width 277 height 21
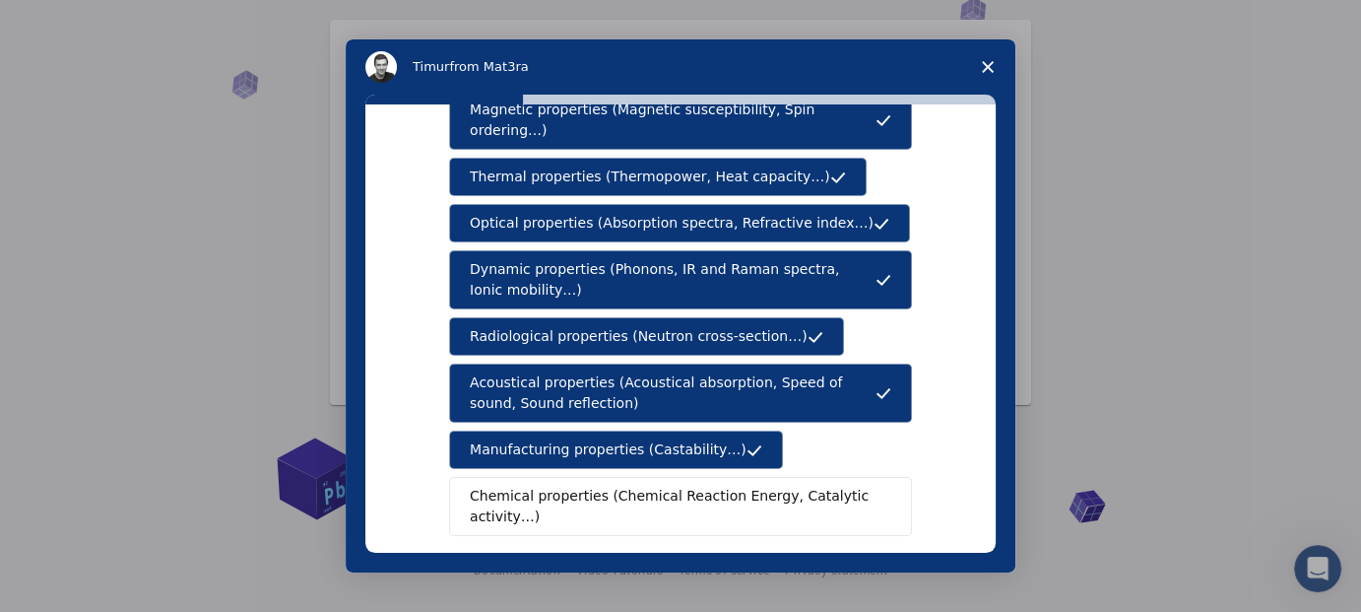
click at [601, 486] on span "Chemical properties (Chemical Reaction Energy, Catalytic activity…)" at bounding box center [674, 506] width 408 height 41
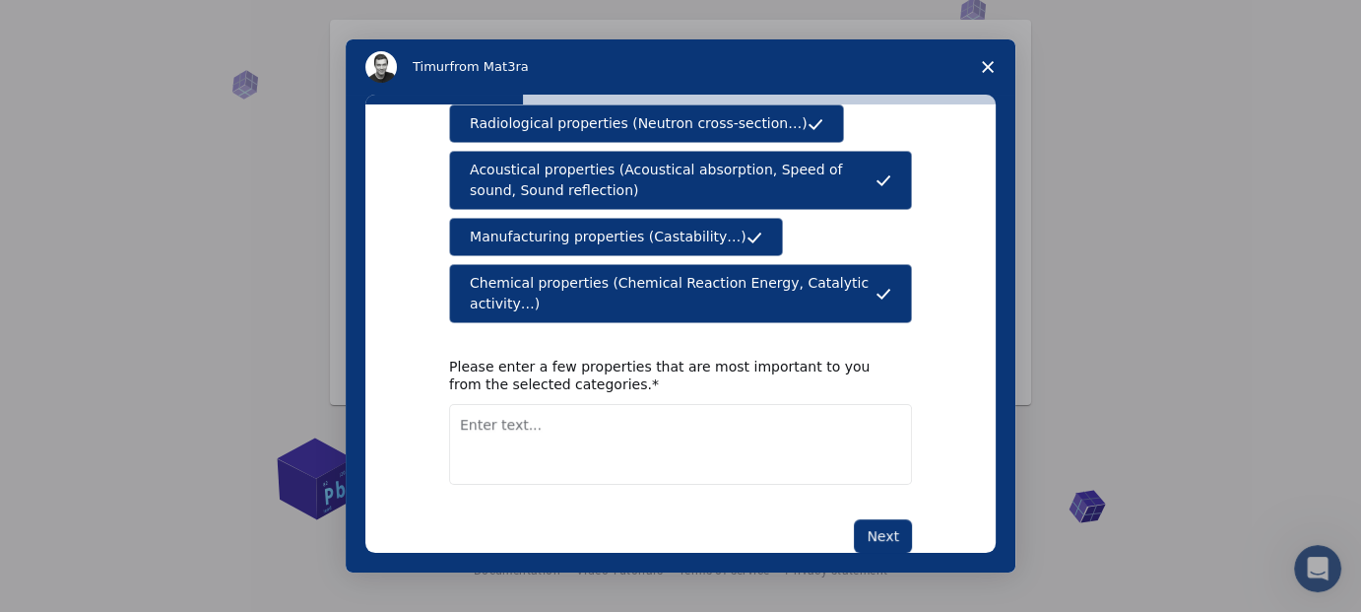
scroll to position [92, 0]
click at [504, 404] on textarea "Enter text..." at bounding box center [680, 444] width 463 height 81
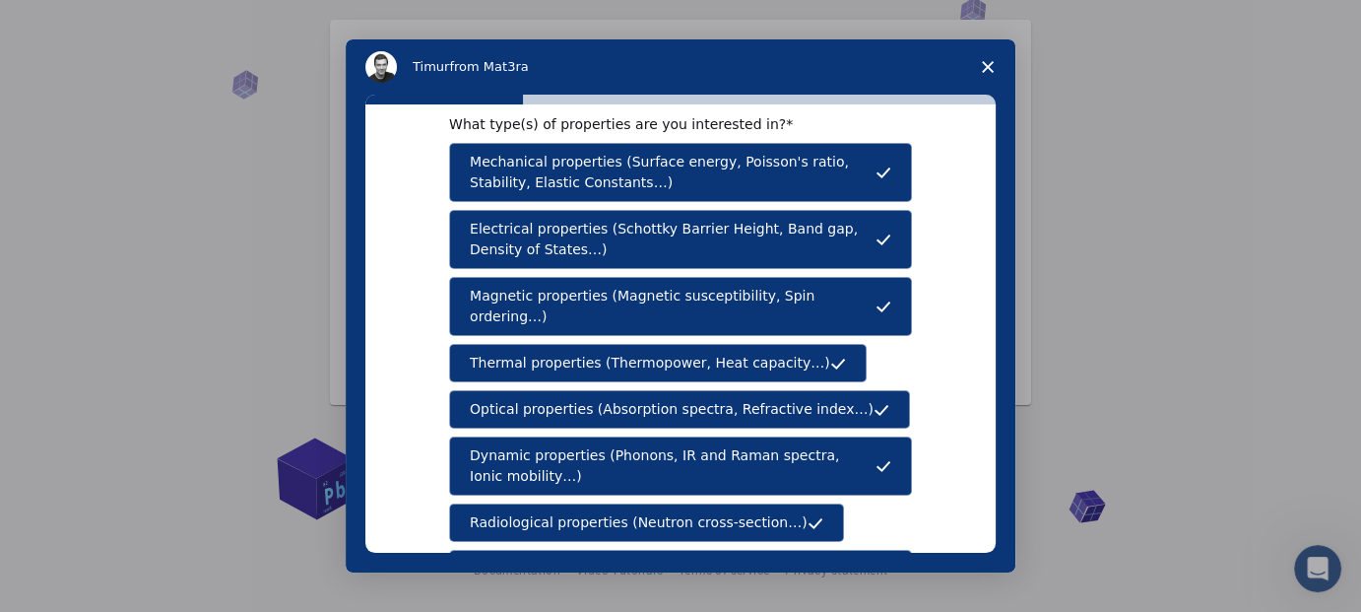
scroll to position [435, 0]
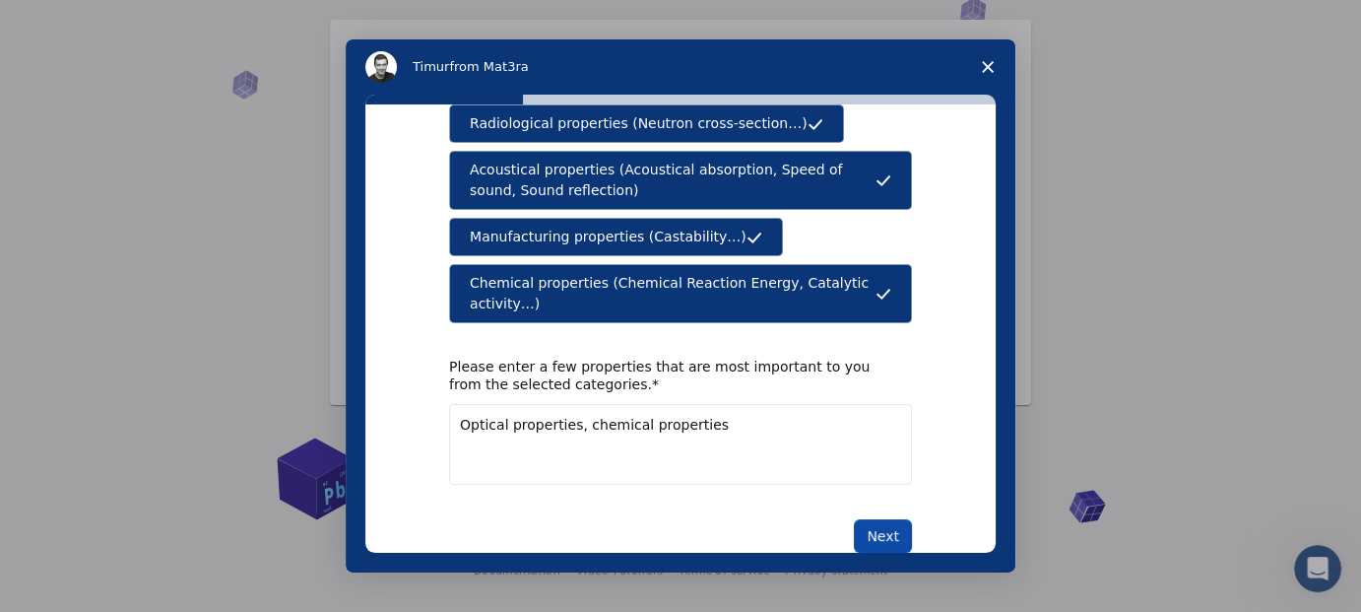
type textarea "Optical properties, chemical properties"
click at [867, 519] on button "Next" at bounding box center [883, 535] width 58 height 33
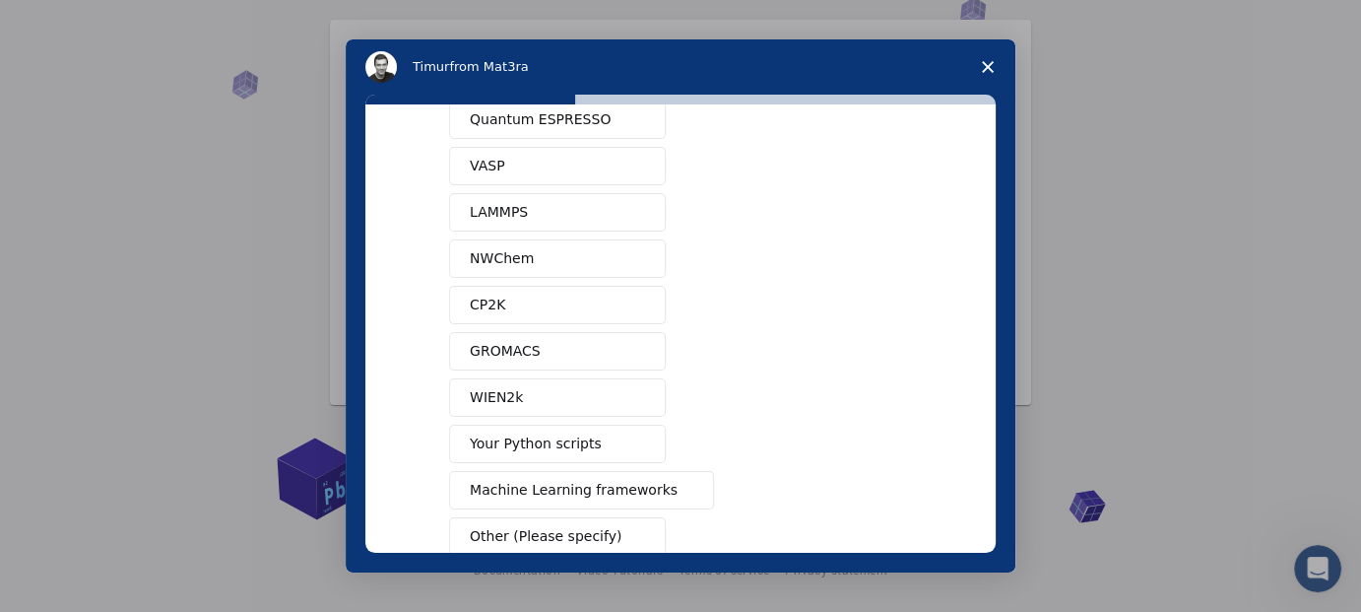
scroll to position [191, 0]
